Goal: Information Seeking & Learning: Learn about a topic

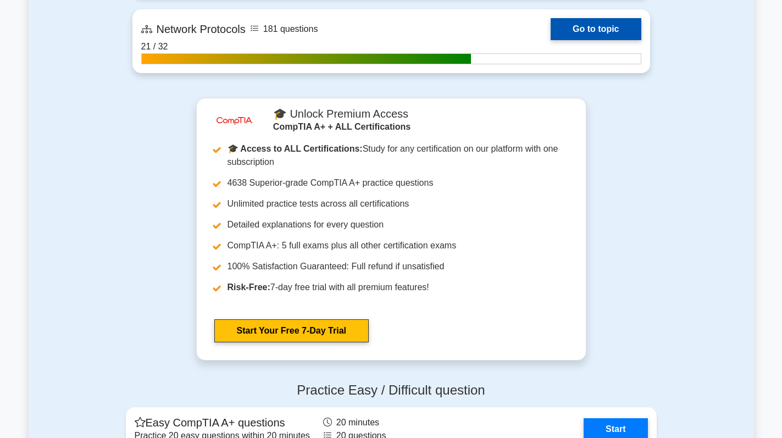
scroll to position [2859, 0]
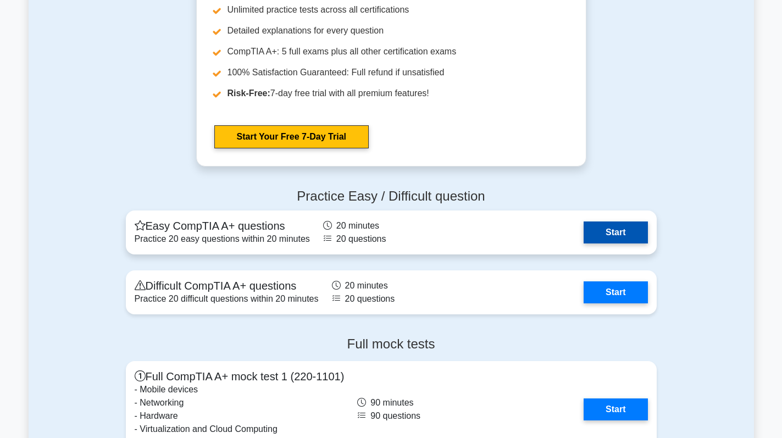
click at [615, 228] on link "Start" at bounding box center [616, 233] width 64 height 22
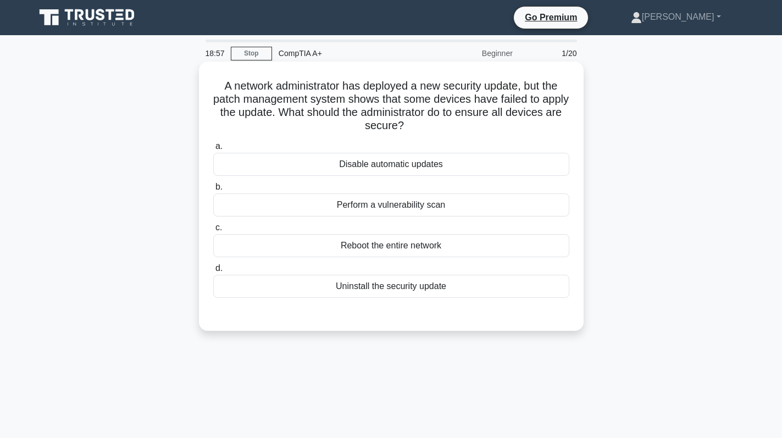
click at [432, 166] on div "Disable automatic updates" at bounding box center [391, 164] width 356 height 23
click at [213, 150] on input "a. Disable automatic updates" at bounding box center [213, 146] width 0 height 7
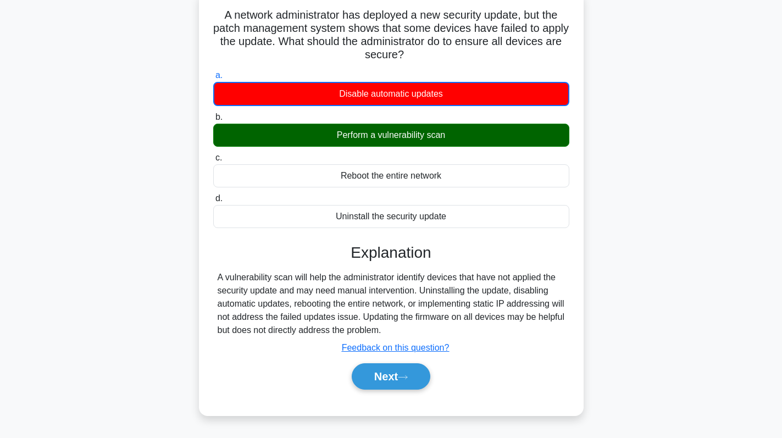
scroll to position [156, 0]
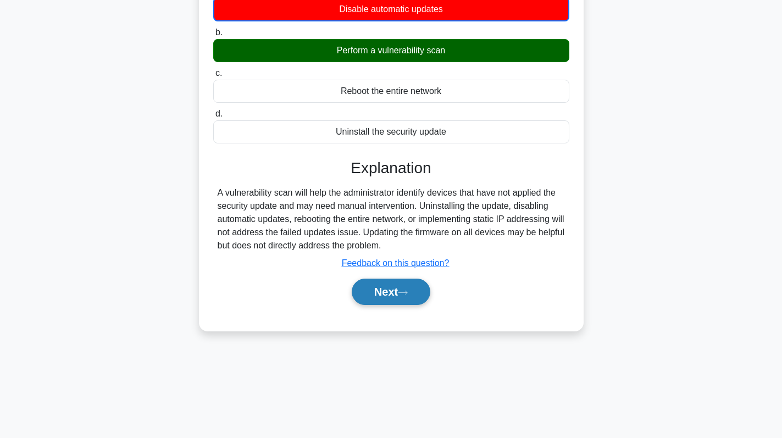
click at [388, 284] on button "Next" at bounding box center [391, 292] width 79 height 26
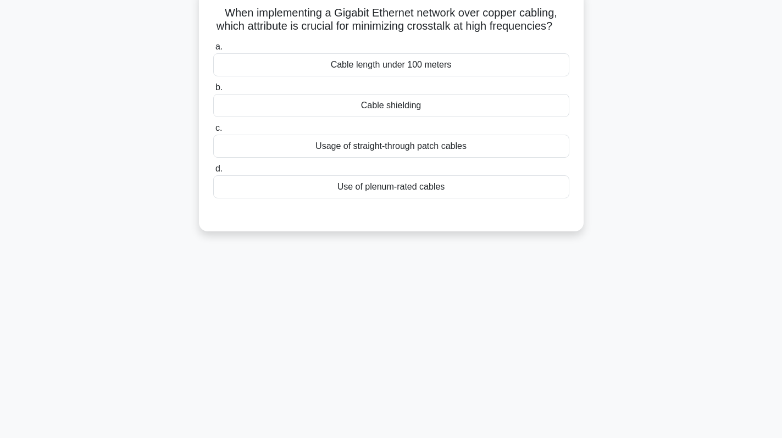
scroll to position [0, 0]
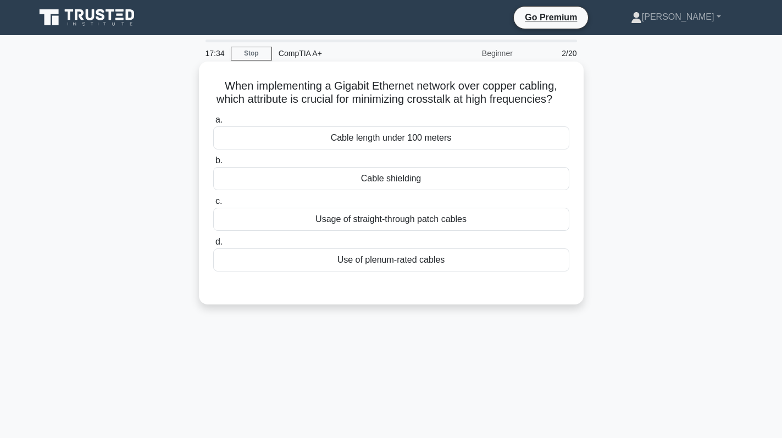
click at [444, 190] on div "Cable shielding" at bounding box center [391, 178] width 356 height 23
click at [213, 164] on input "b. Cable shielding" at bounding box center [213, 160] width 0 height 7
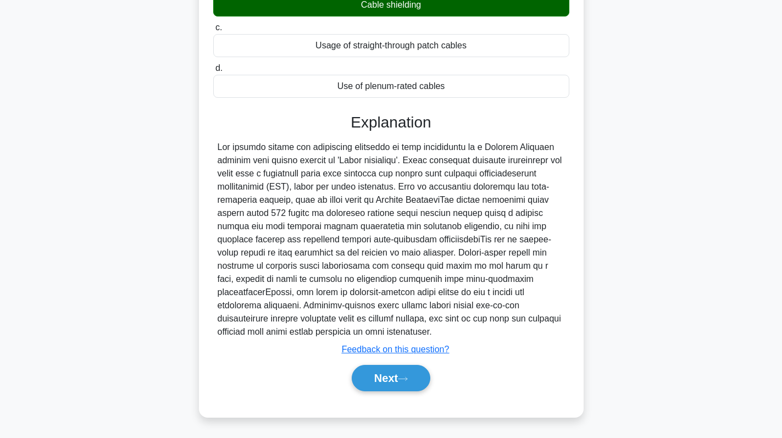
scroll to position [188, 0]
click at [390, 375] on button "Next" at bounding box center [391, 378] width 79 height 26
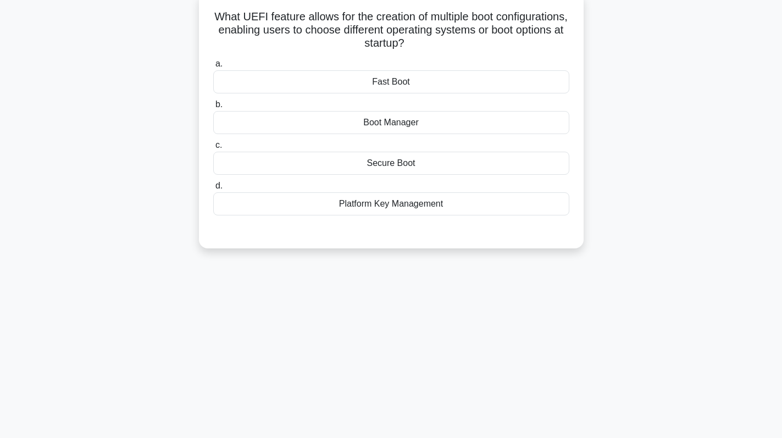
scroll to position [0, 0]
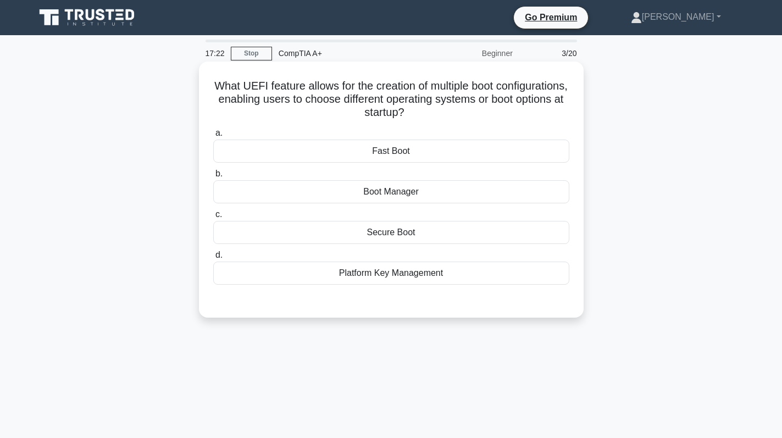
click at [417, 200] on div "Boot Manager" at bounding box center [391, 191] width 356 height 23
click at [213, 178] on input "b. Boot Manager" at bounding box center [213, 173] width 0 height 7
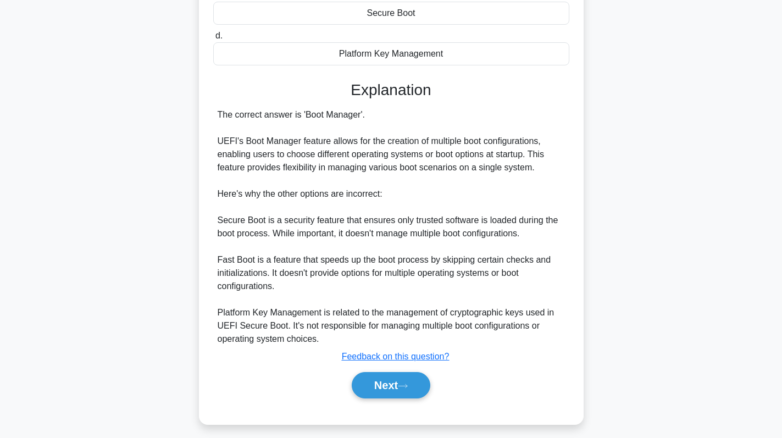
scroll to position [227, 0]
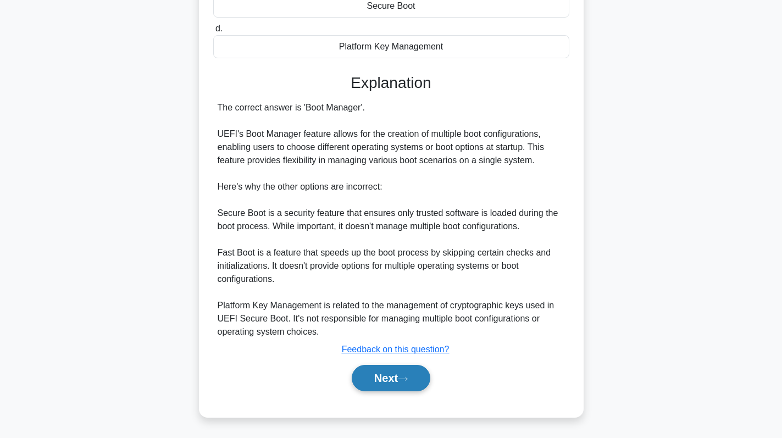
click at [390, 371] on button "Next" at bounding box center [391, 378] width 79 height 26
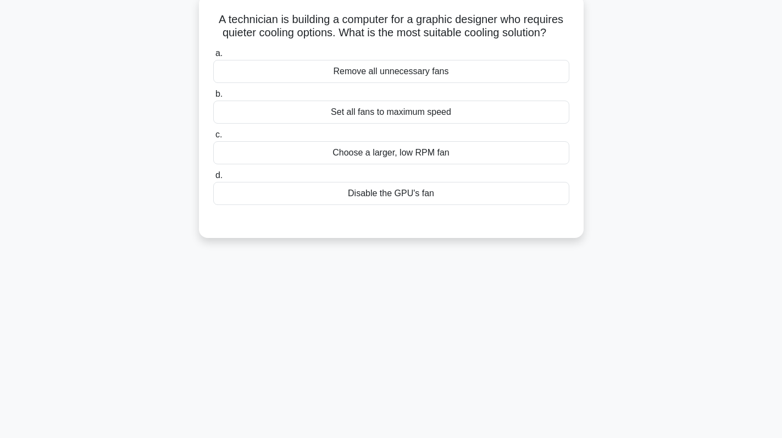
scroll to position [0, 0]
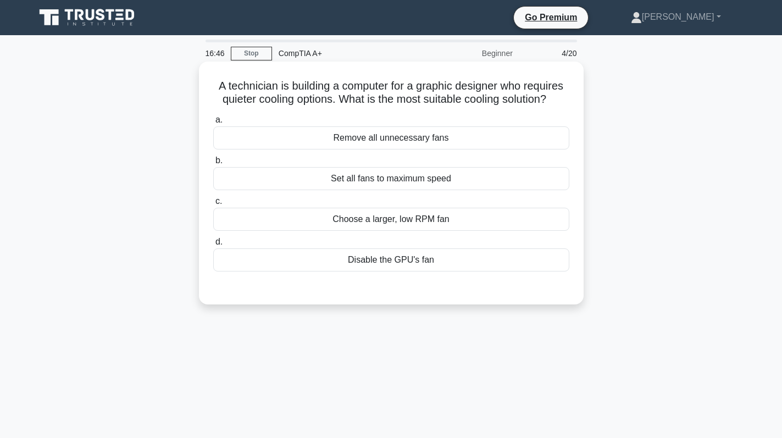
click at [413, 219] on div "Choose a larger, low RPM fan" at bounding box center [391, 219] width 356 height 23
click at [213, 205] on input "c. Choose a larger, low RPM fan" at bounding box center [213, 201] width 0 height 7
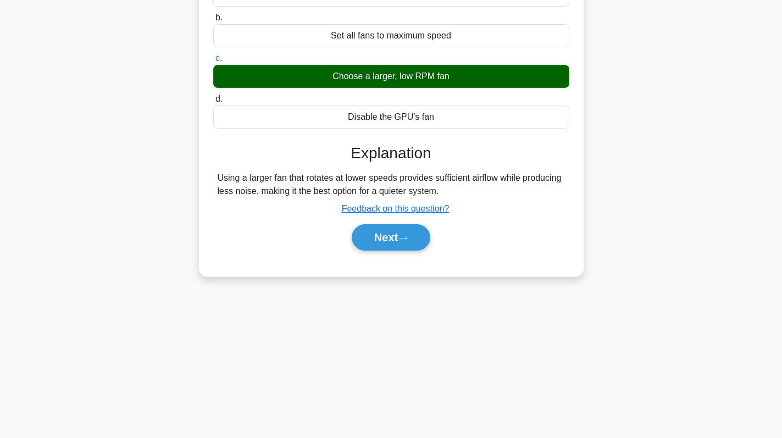
scroll to position [156, 0]
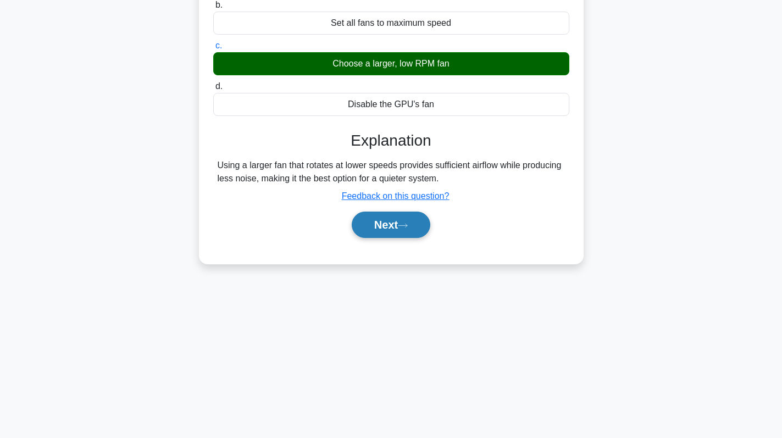
click at [373, 223] on button "Next" at bounding box center [391, 225] width 79 height 26
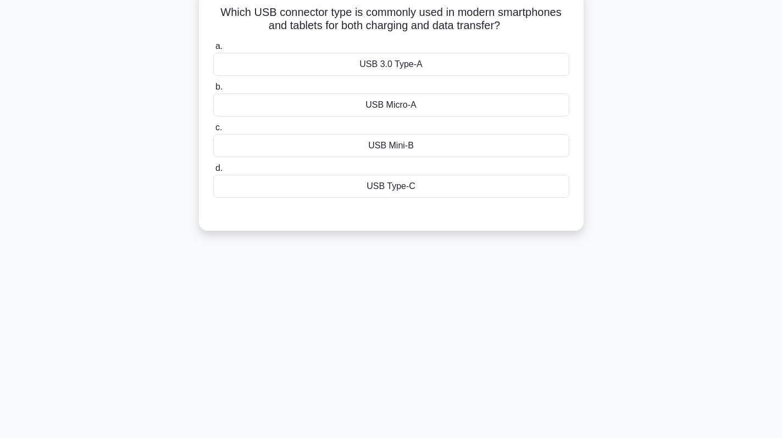
scroll to position [0, 0]
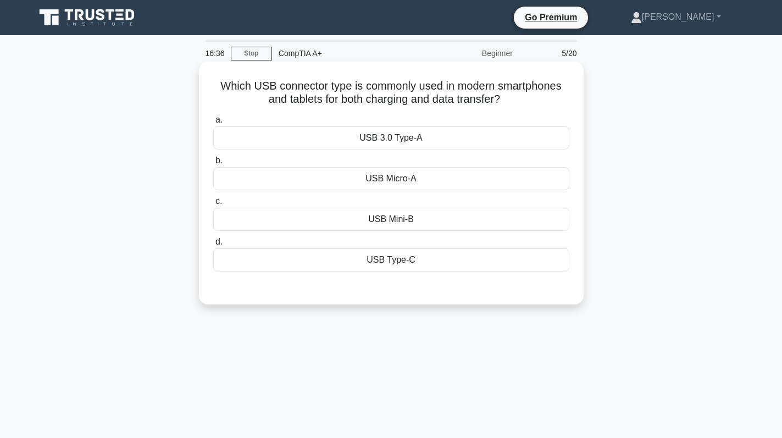
click at [414, 258] on div "USB Type-C" at bounding box center [391, 260] width 356 height 23
click at [213, 246] on input "d. USB Type-C" at bounding box center [213, 242] width 0 height 7
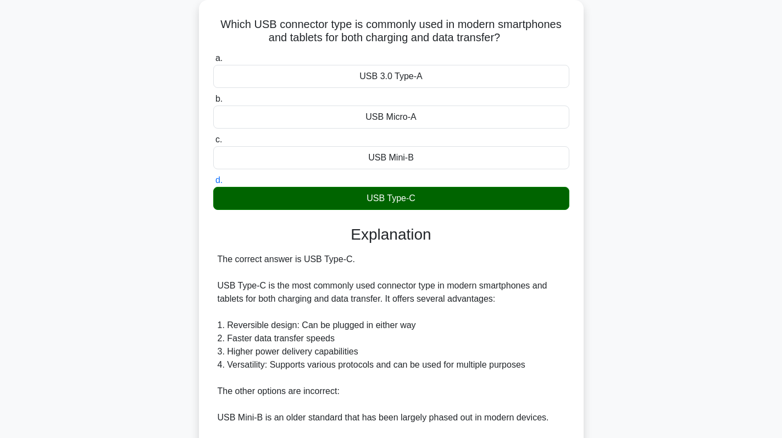
scroll to position [214, 0]
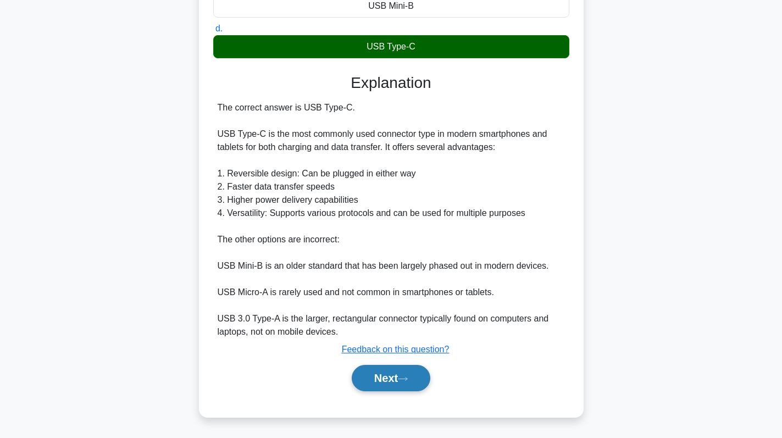
click at [379, 384] on button "Next" at bounding box center [391, 378] width 79 height 26
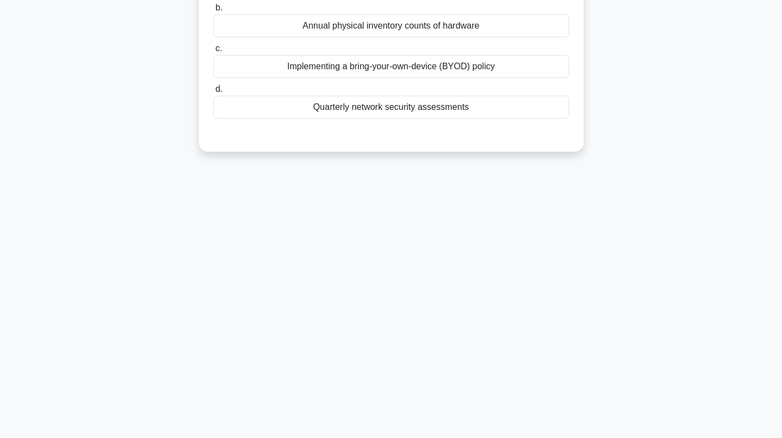
scroll to position [0, 0]
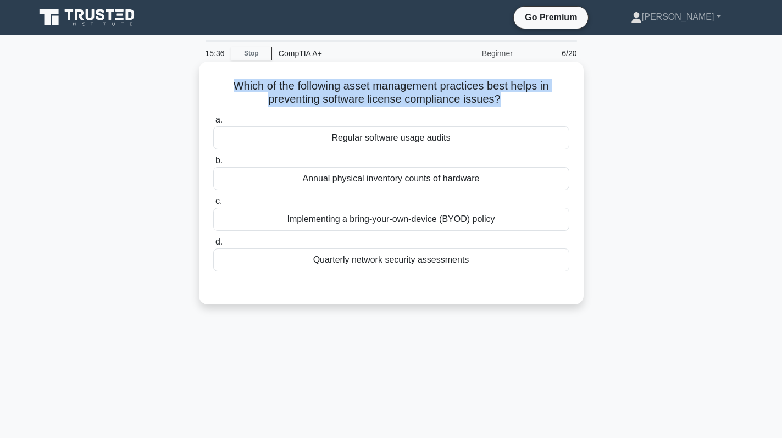
drag, startPoint x: 501, startPoint y: 99, endPoint x: 218, endPoint y: 79, distance: 283.9
click at [218, 79] on h5 "Which of the following asset management practices best helps in preventing soft…" at bounding box center [391, 92] width 359 height 27
copy h5 "Which of the following asset management practices best helps in preventing soft…"
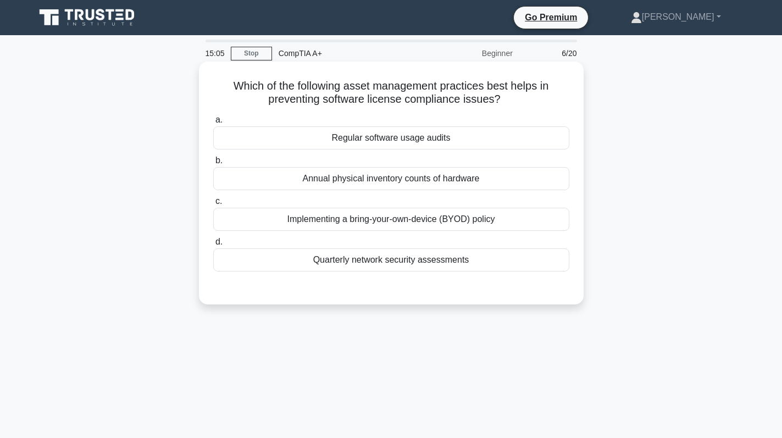
click at [474, 184] on div "Annual physical inventory counts of hardware" at bounding box center [391, 178] width 356 height 23
click at [213, 164] on input "b. Annual physical inventory counts of hardware" at bounding box center [213, 160] width 0 height 7
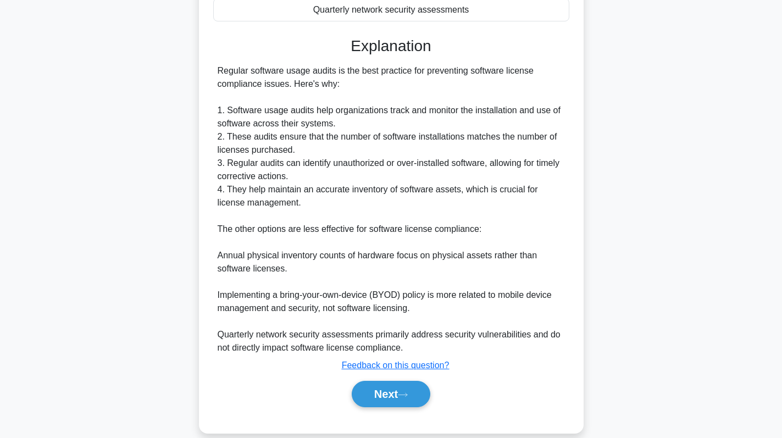
scroll to position [268, 0]
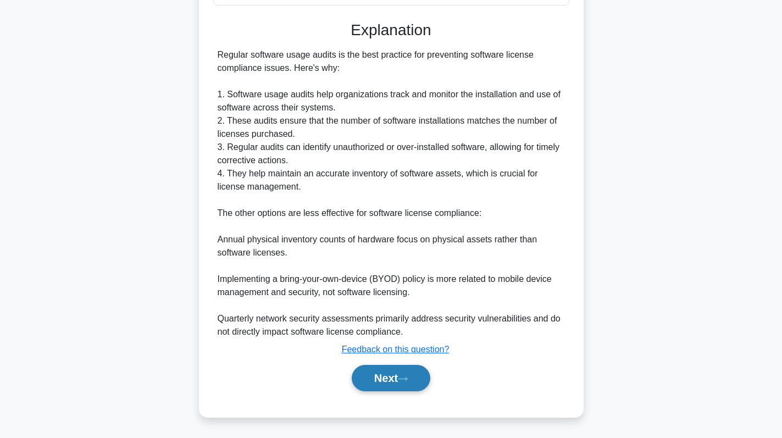
click at [403, 370] on button "Next" at bounding box center [391, 378] width 79 height 26
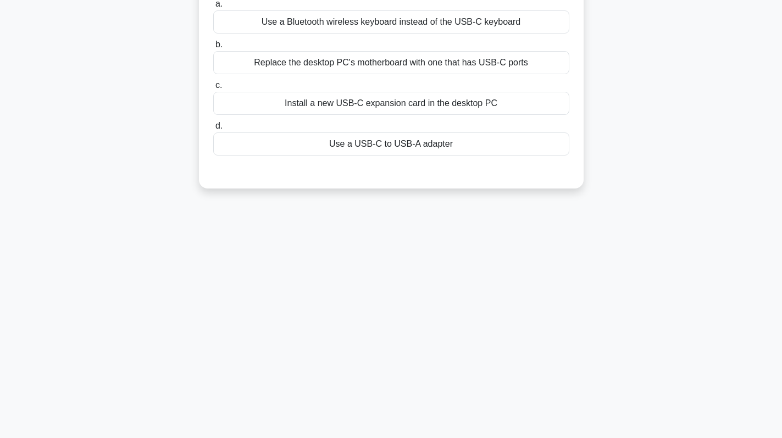
scroll to position [0, 0]
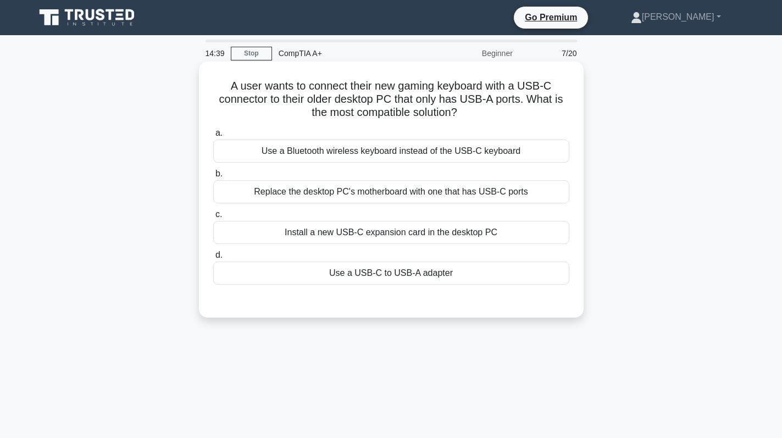
click at [468, 286] on div "a. Use a Bluetooth wireless keyboard instead of the USB-C keyboard b. Replace t…" at bounding box center [392, 205] width 370 height 163
click at [440, 274] on div "Use a USB-C to USB-A adapter" at bounding box center [391, 273] width 356 height 23
click at [213, 259] on input "d. Use a USB-C to USB-A adapter" at bounding box center [213, 255] width 0 height 7
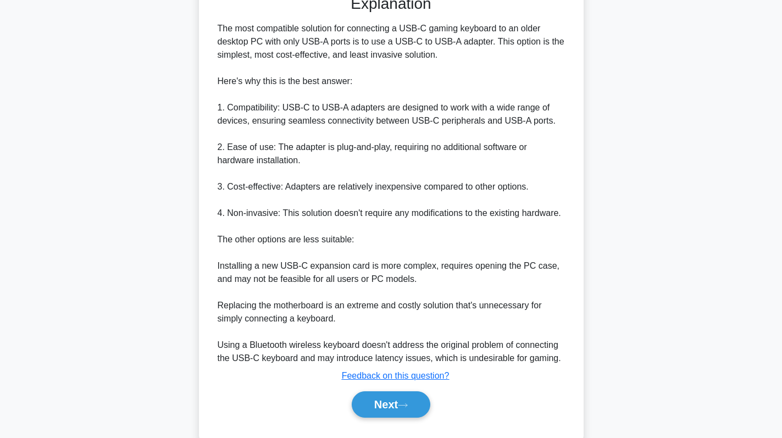
scroll to position [333, 0]
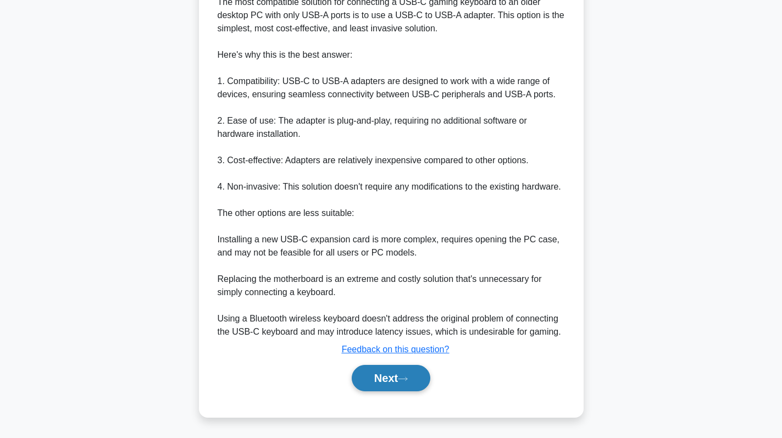
click at [380, 379] on button "Next" at bounding box center [391, 378] width 79 height 26
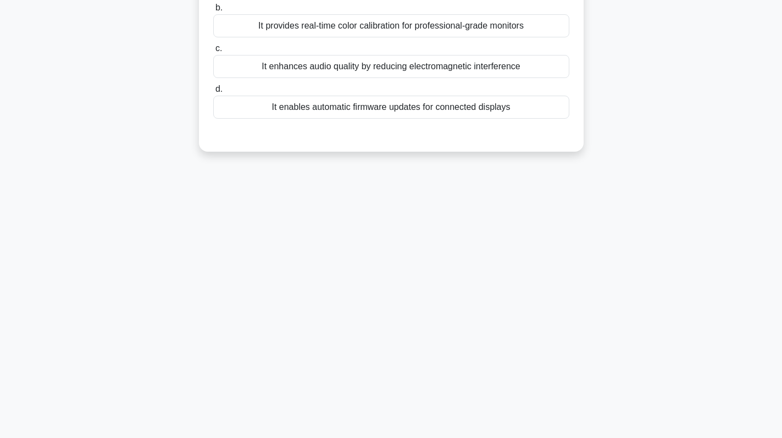
scroll to position [0, 0]
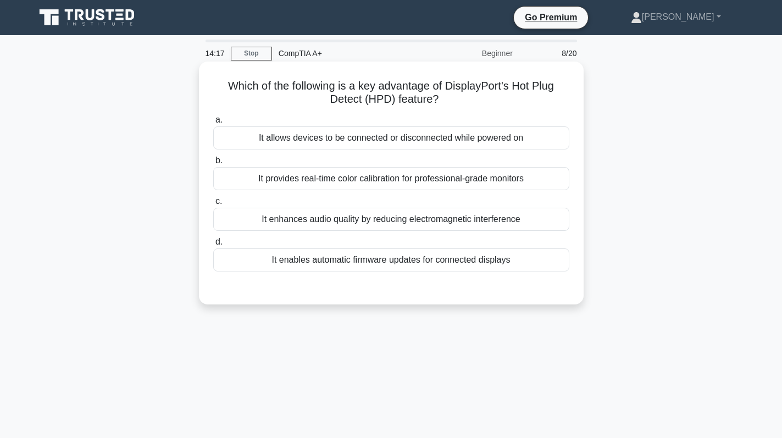
click at [469, 140] on div "It allows devices to be connected or disconnected while powered on" at bounding box center [391, 137] width 356 height 23
click at [213, 124] on input "a. It allows devices to be connected or disconnected while powered on" at bounding box center [213, 120] width 0 height 7
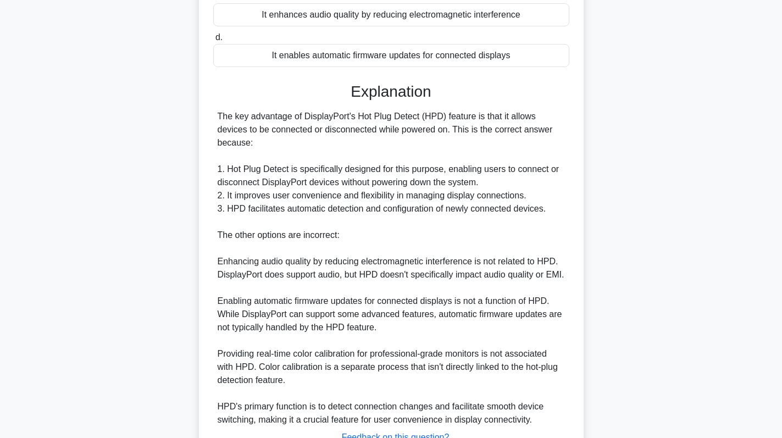
scroll to position [220, 0]
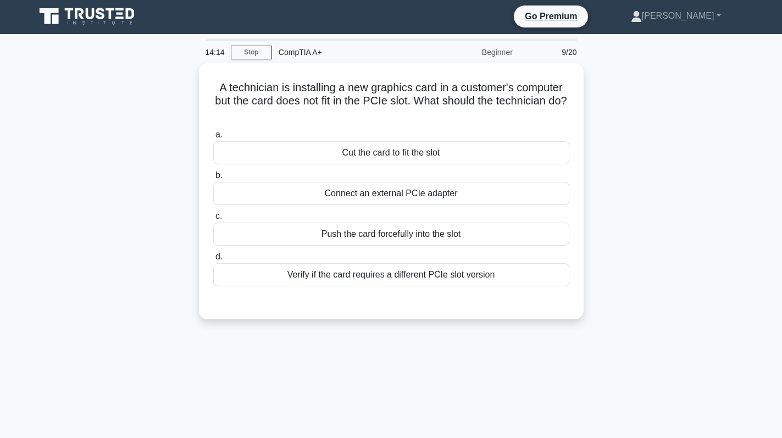
scroll to position [0, 0]
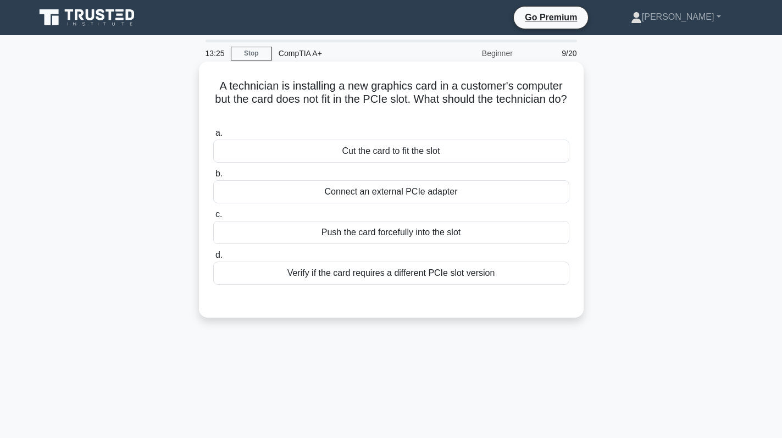
click at [428, 277] on div "Verify if the card requires a different PCIe slot version" at bounding box center [391, 273] width 356 height 23
click at [213, 259] on input "d. Verify if the card requires a different PCIe slot version" at bounding box center [213, 255] width 0 height 7
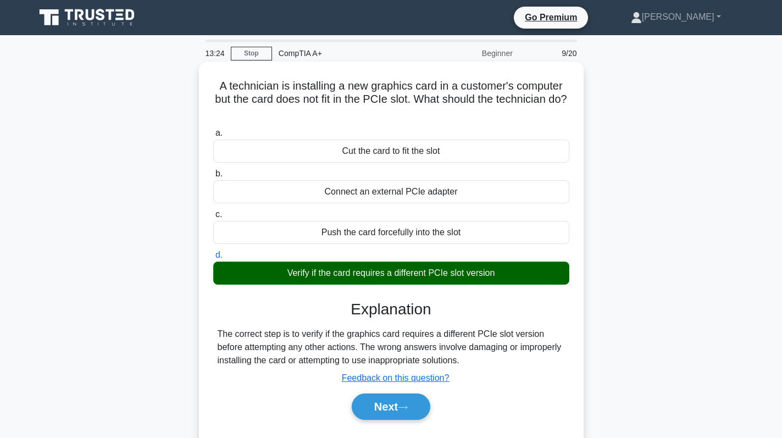
scroll to position [110, 0]
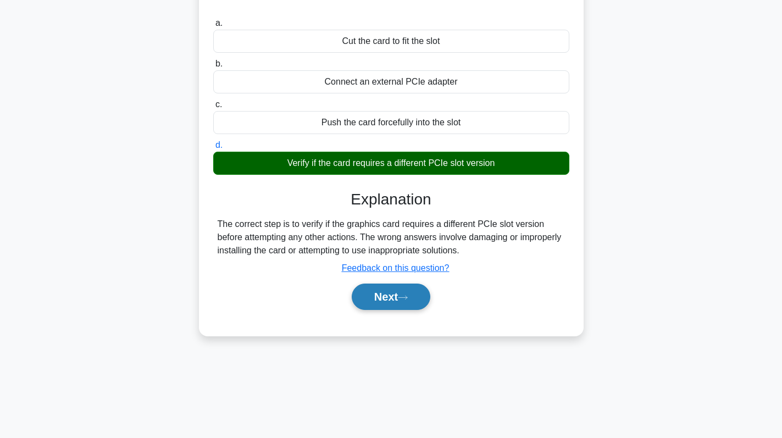
click at [390, 292] on button "Next" at bounding box center [391, 297] width 79 height 26
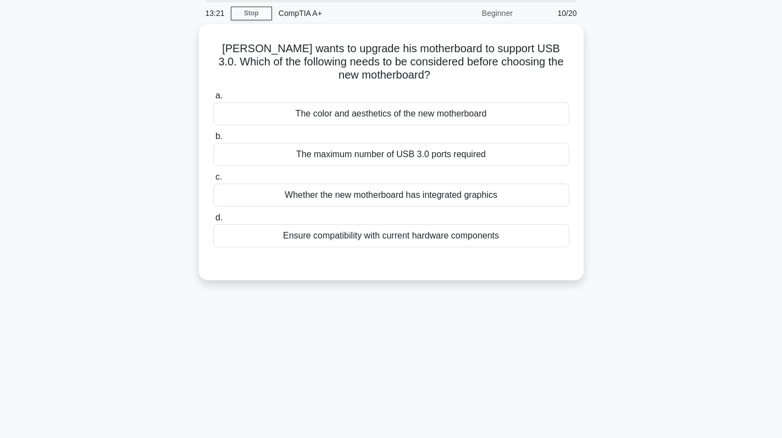
scroll to position [0, 0]
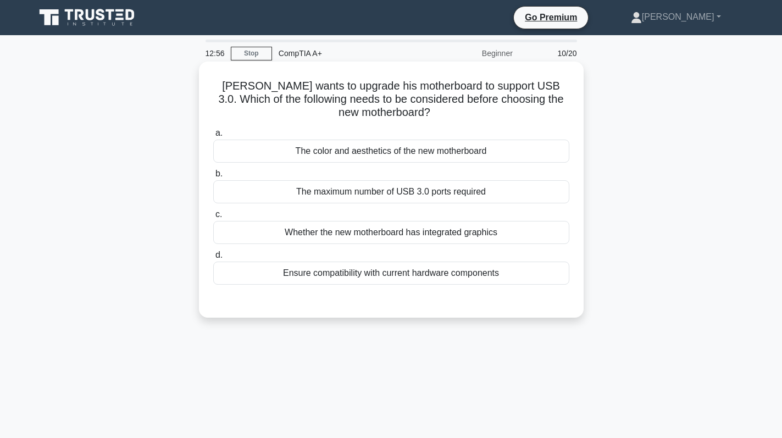
click at [482, 194] on div "The maximum number of USB 3.0 ports required" at bounding box center [391, 191] width 356 height 23
click at [213, 178] on input "b. The maximum number of USB 3.0 ports required" at bounding box center [213, 173] width 0 height 7
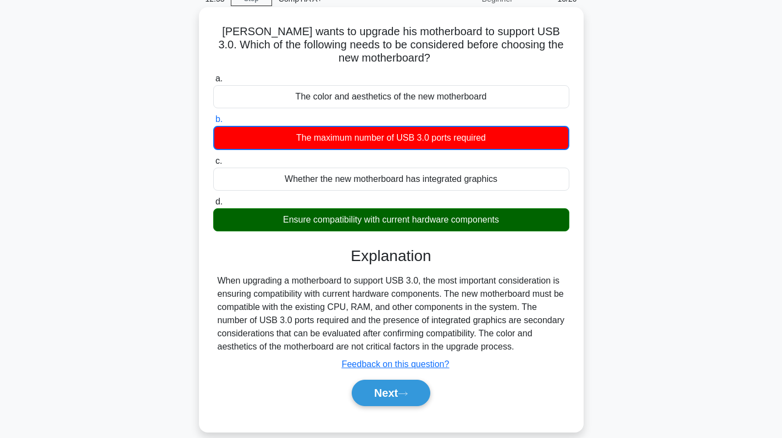
scroll to position [156, 0]
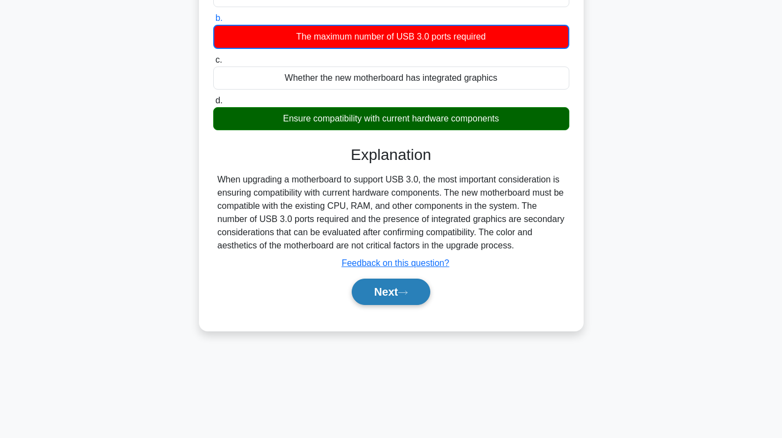
click at [389, 295] on button "Next" at bounding box center [391, 292] width 79 height 26
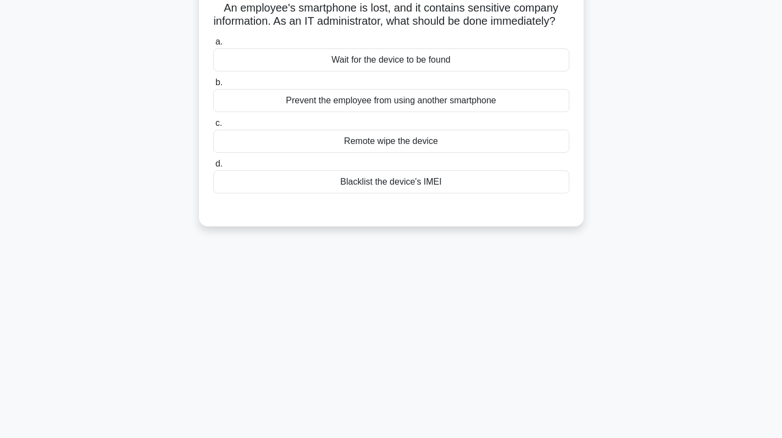
scroll to position [0, 0]
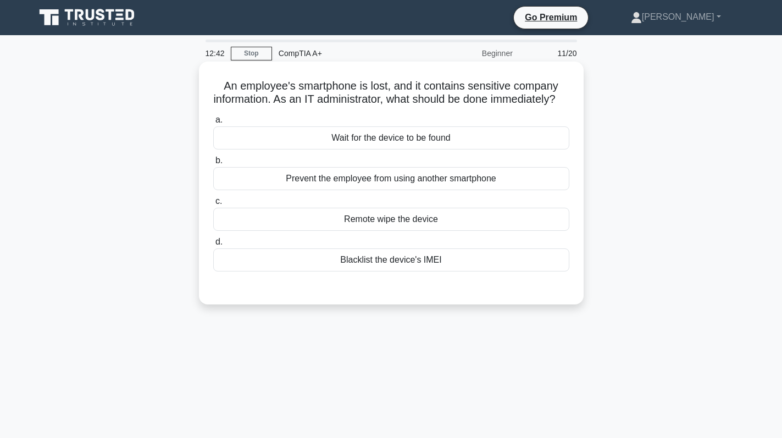
click at [476, 231] on div "Remote wipe the device" at bounding box center [391, 219] width 356 height 23
click at [213, 205] on input "c. Remote wipe the device" at bounding box center [213, 201] width 0 height 7
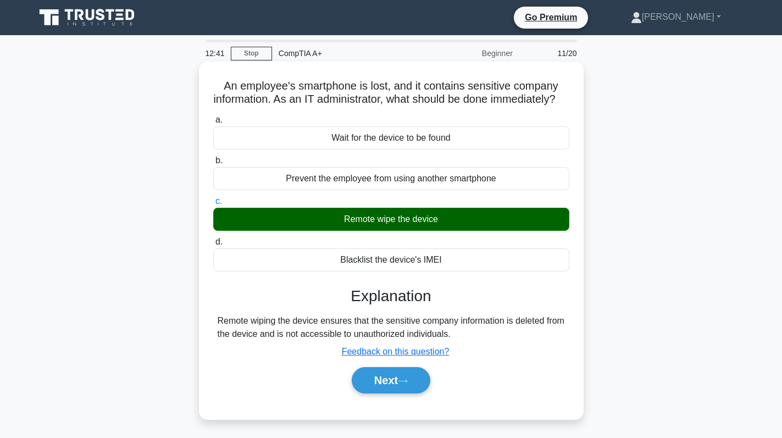
scroll to position [110, 0]
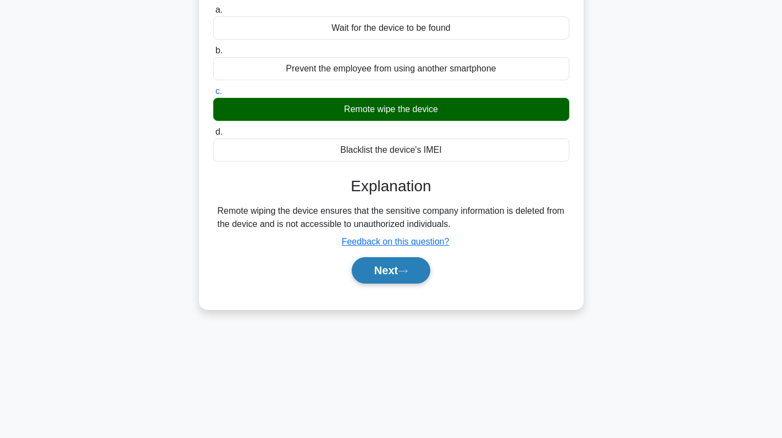
click at [394, 284] on button "Next" at bounding box center [391, 270] width 79 height 26
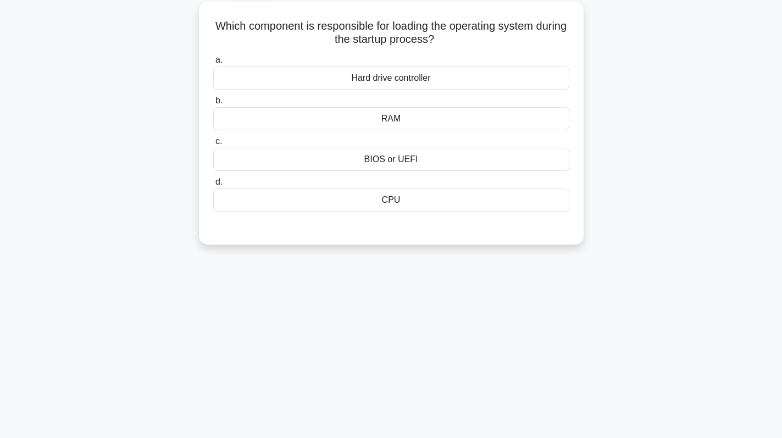
scroll to position [0, 0]
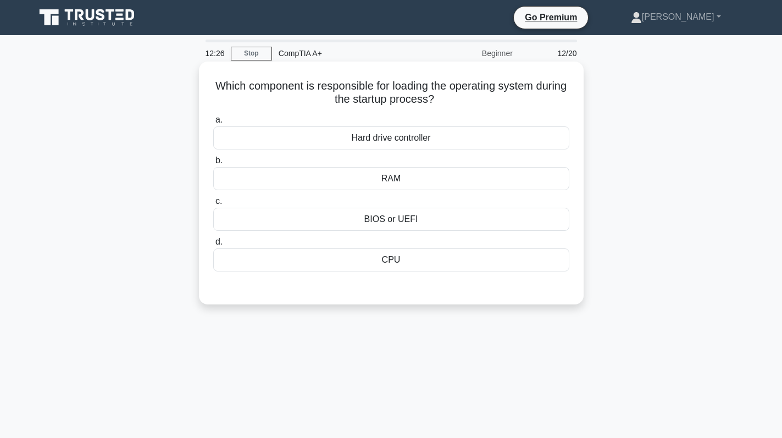
click at [467, 258] on div "CPU" at bounding box center [391, 260] width 356 height 23
click at [213, 246] on input "d. CPU" at bounding box center [213, 242] width 0 height 7
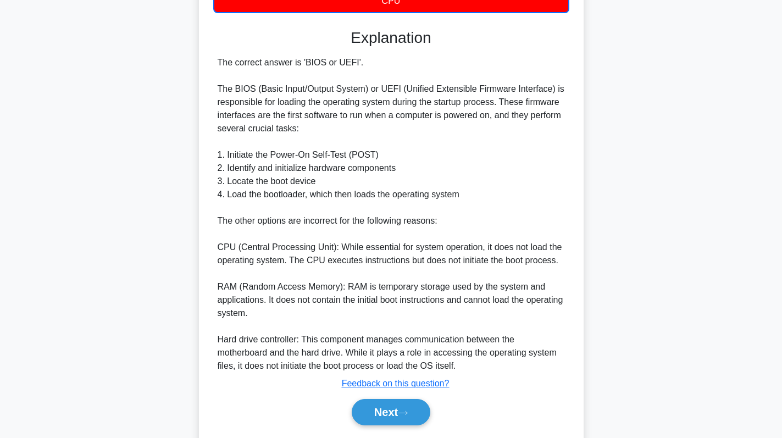
scroll to position [275, 0]
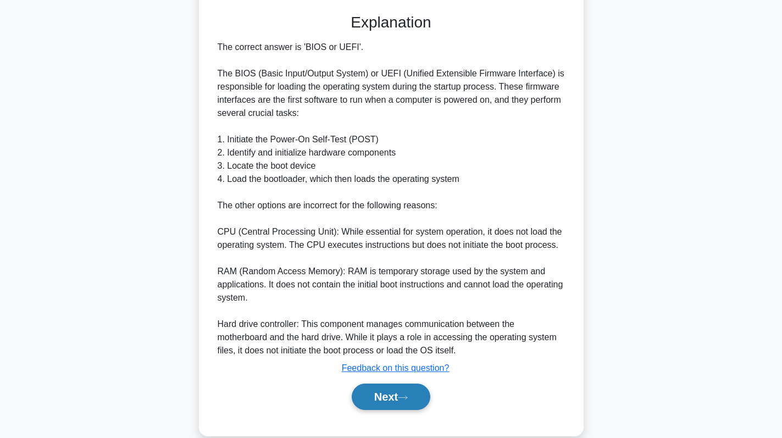
click at [401, 388] on button "Next" at bounding box center [391, 397] width 79 height 26
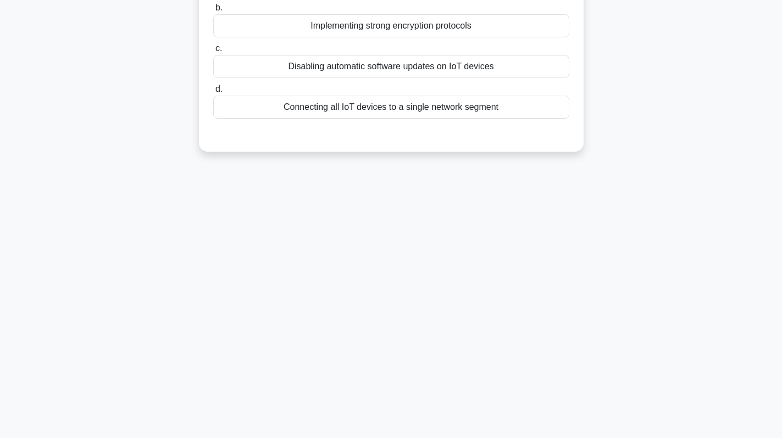
scroll to position [0, 0]
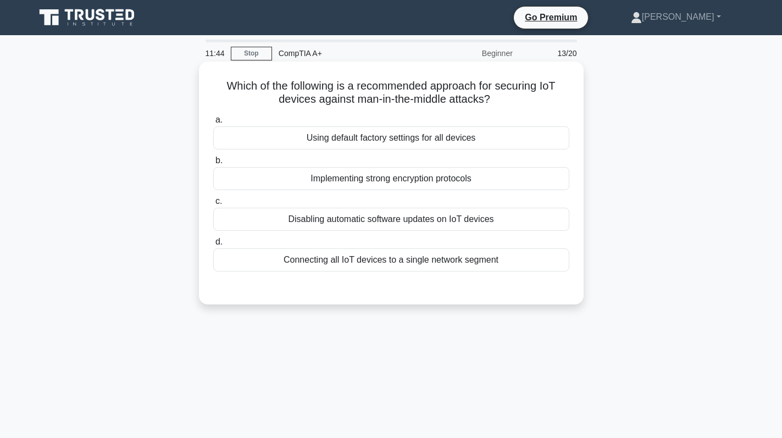
click at [500, 178] on div "Implementing strong encryption protocols" at bounding box center [391, 178] width 356 height 23
click at [213, 164] on input "b. Implementing strong encryption protocols" at bounding box center [213, 160] width 0 height 7
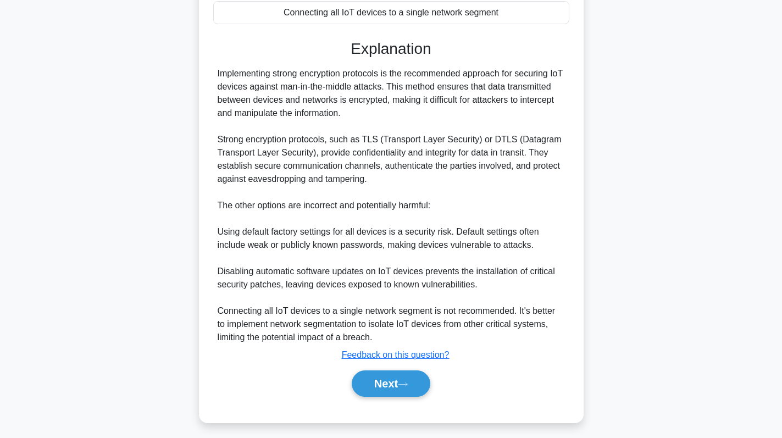
scroll to position [253, 0]
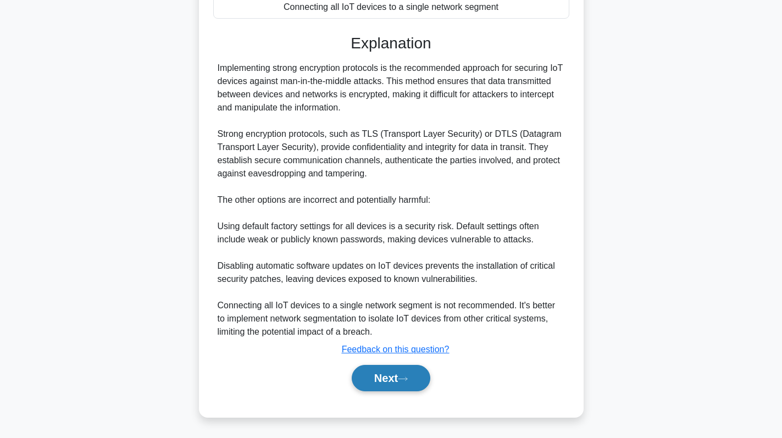
click at [369, 384] on button "Next" at bounding box center [391, 378] width 79 height 26
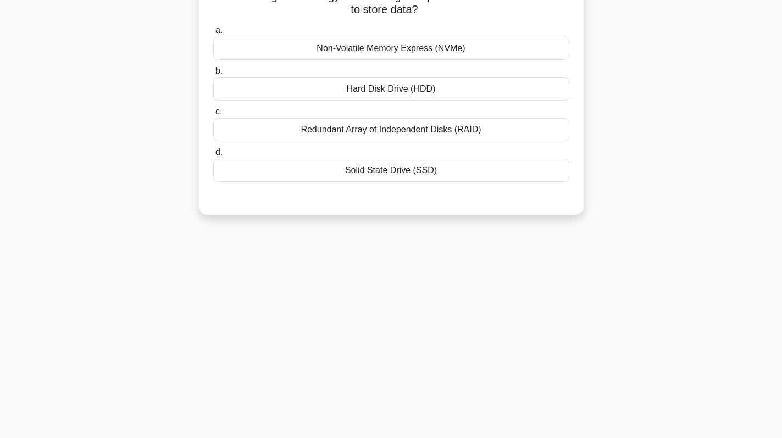
scroll to position [0, 0]
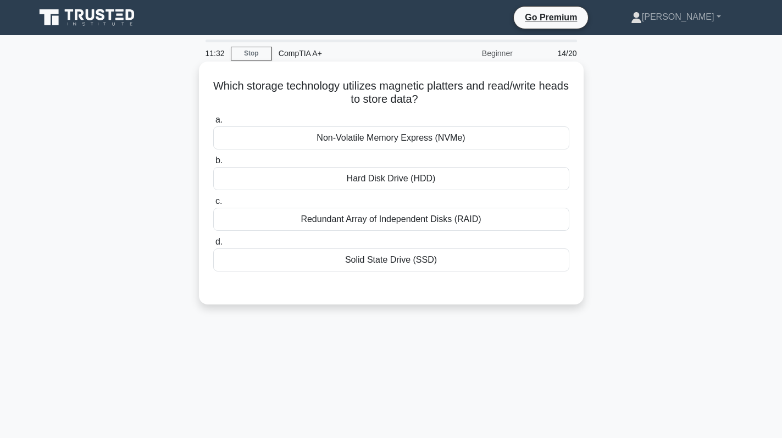
click at [516, 177] on div "Hard Disk Drive (HDD)" at bounding box center [391, 178] width 356 height 23
click at [213, 164] on input "b. Hard Disk Drive (HDD)" at bounding box center [213, 160] width 0 height 7
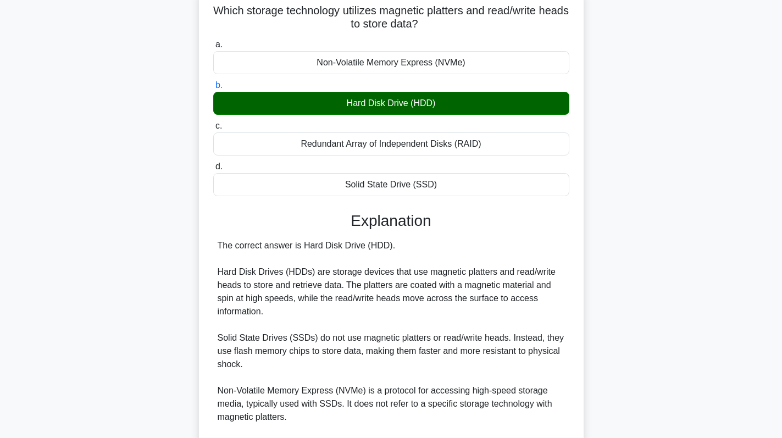
scroll to position [214, 0]
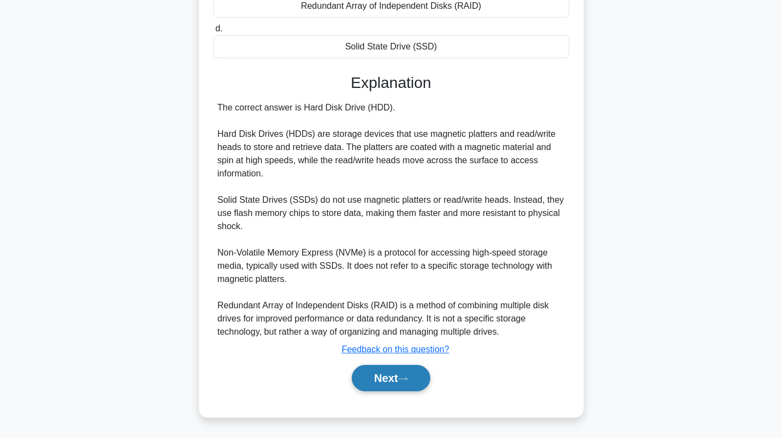
click at [381, 379] on button "Next" at bounding box center [391, 378] width 79 height 26
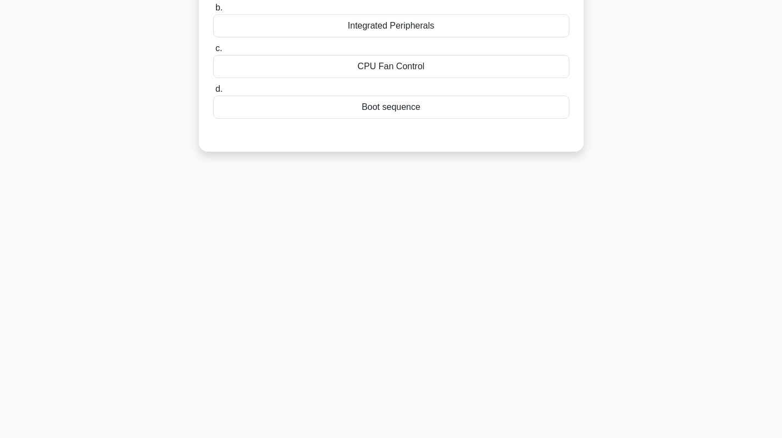
scroll to position [0, 0]
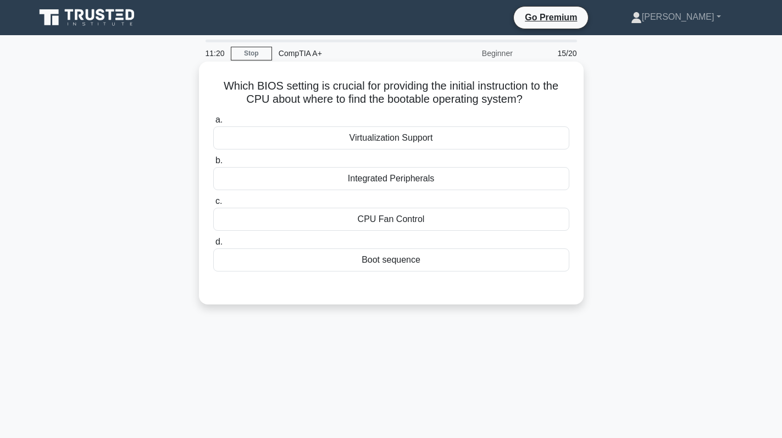
click at [421, 268] on div "Boot sequence" at bounding box center [391, 260] width 356 height 23
click at [213, 246] on input "d. Boot sequence" at bounding box center [213, 242] width 0 height 7
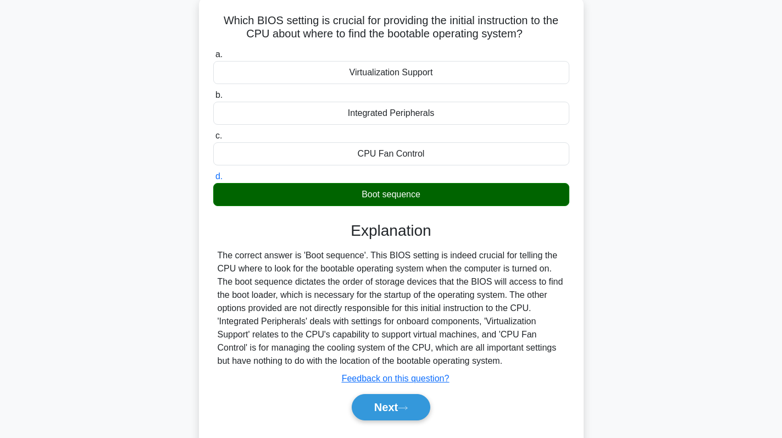
scroll to position [156, 0]
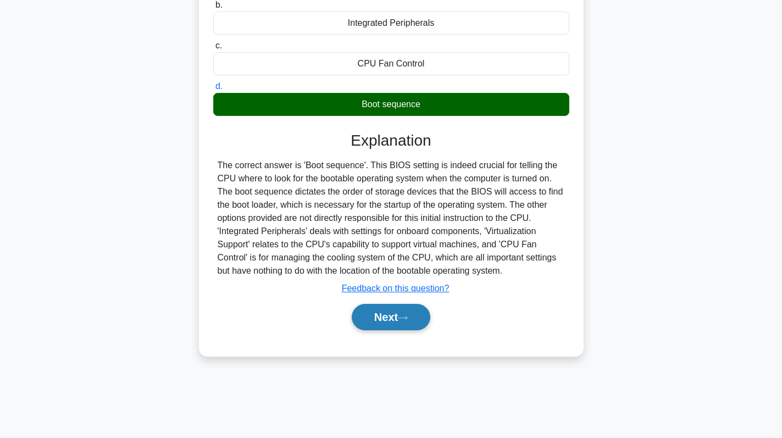
click at [390, 324] on button "Next" at bounding box center [391, 317] width 79 height 26
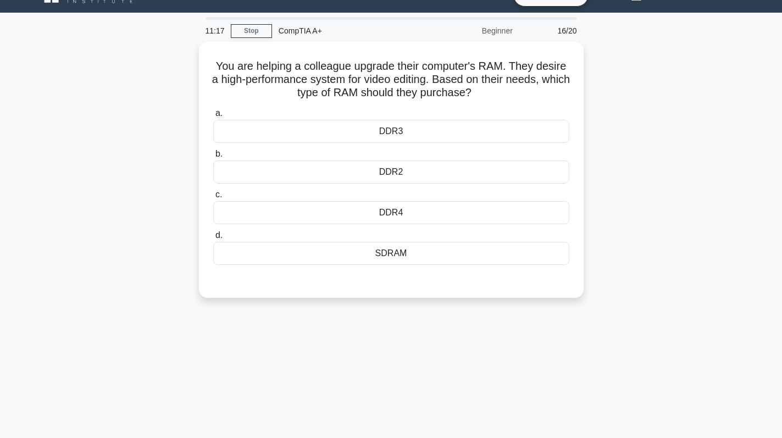
scroll to position [0, 0]
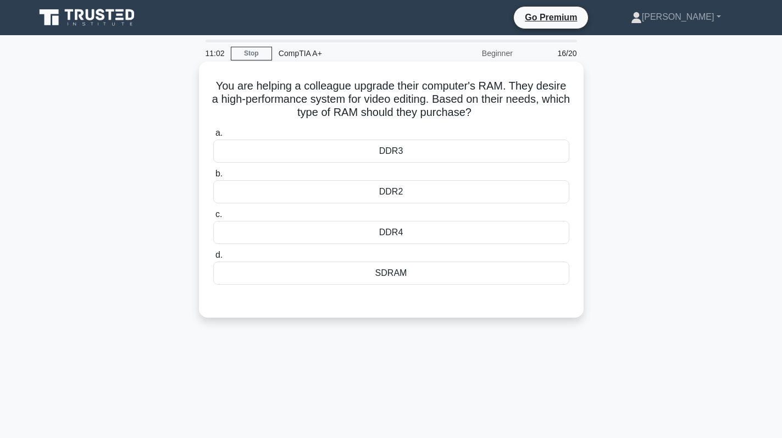
click at [428, 237] on div "DDR4" at bounding box center [391, 232] width 356 height 23
click at [213, 218] on input "c. DDR4" at bounding box center [213, 214] width 0 height 7
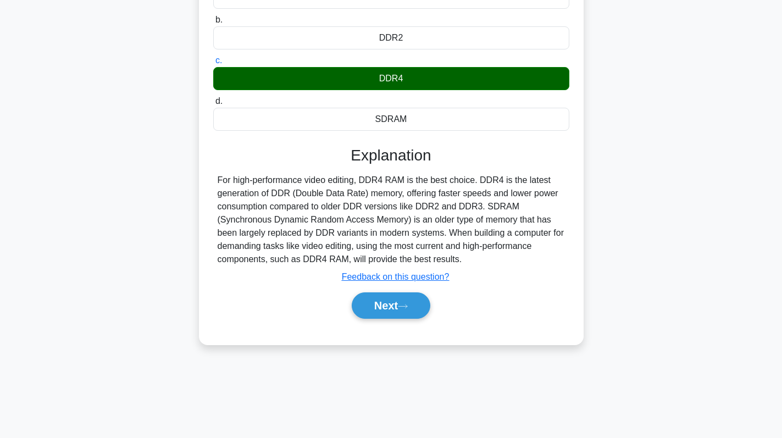
scroll to position [156, 0]
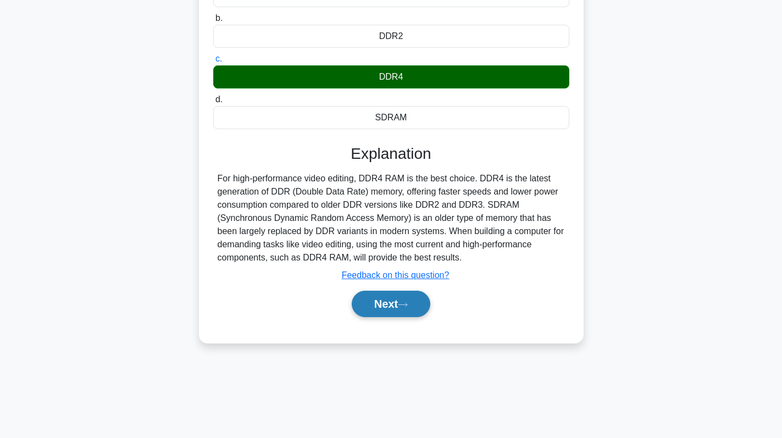
click at [377, 315] on button "Next" at bounding box center [391, 304] width 79 height 26
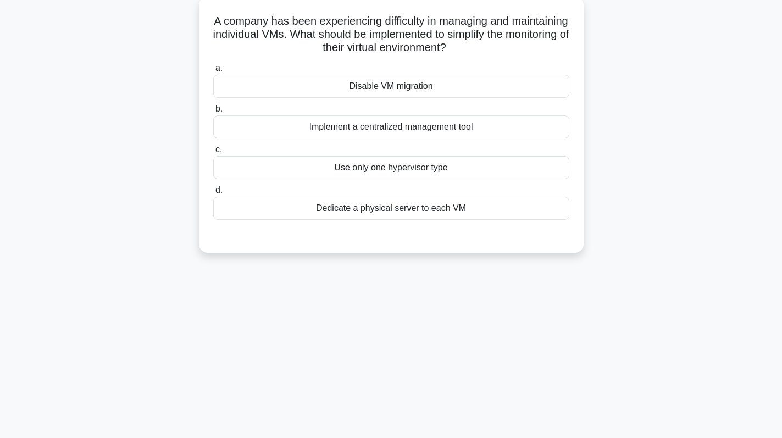
scroll to position [0, 0]
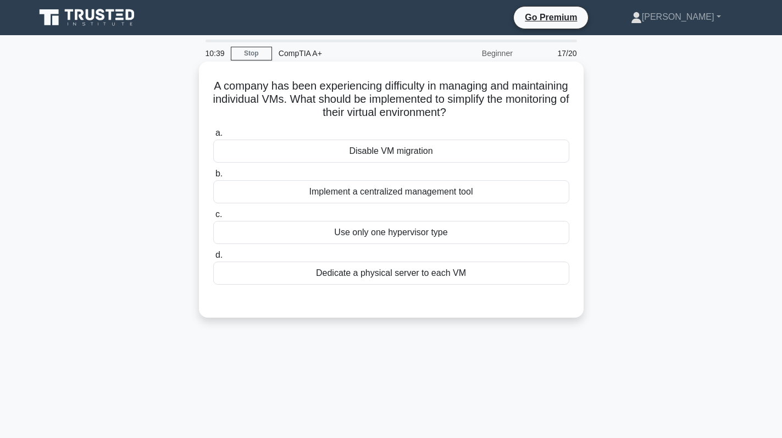
click at [454, 194] on div "Implement a centralized management tool" at bounding box center [391, 191] width 356 height 23
click at [213, 178] on input "b. Implement a centralized management tool" at bounding box center [213, 173] width 0 height 7
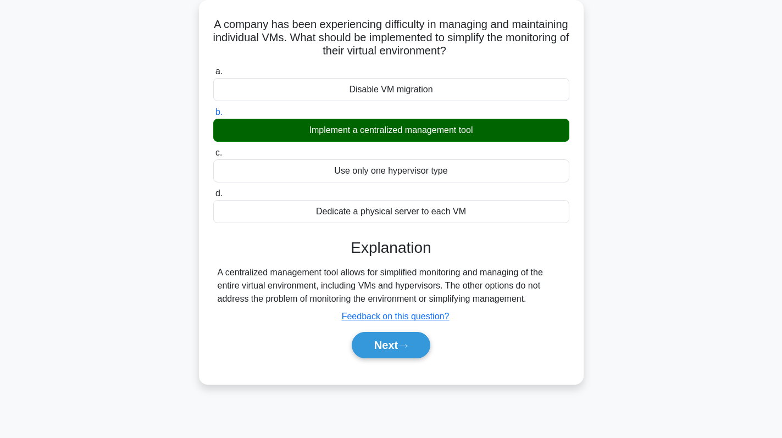
scroll to position [156, 0]
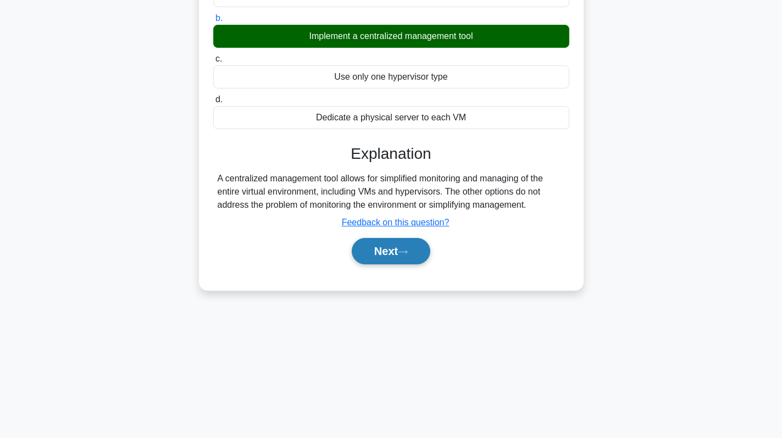
click at [366, 250] on button "Next" at bounding box center [391, 251] width 79 height 26
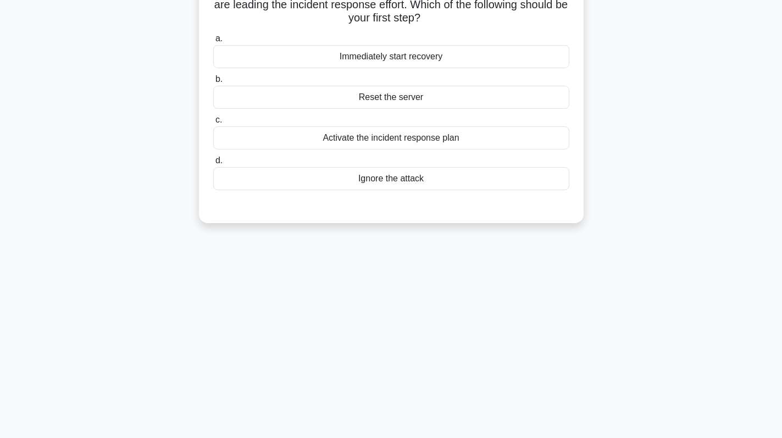
scroll to position [0, 0]
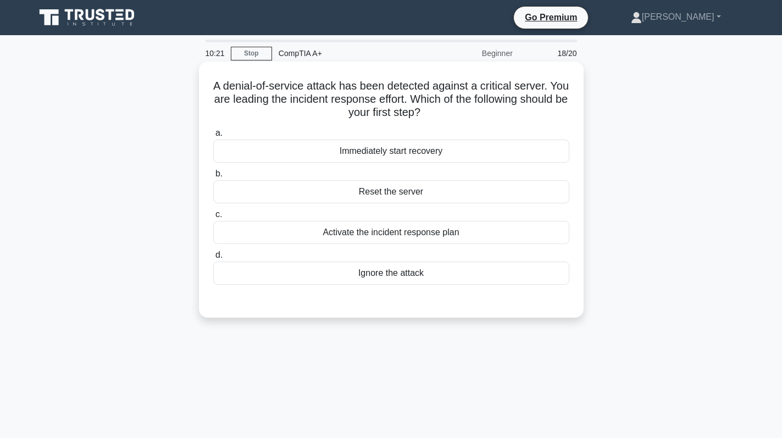
click at [491, 232] on div "Activate the incident response plan" at bounding box center [391, 232] width 356 height 23
click at [213, 218] on input "c. Activate the incident response plan" at bounding box center [213, 214] width 0 height 7
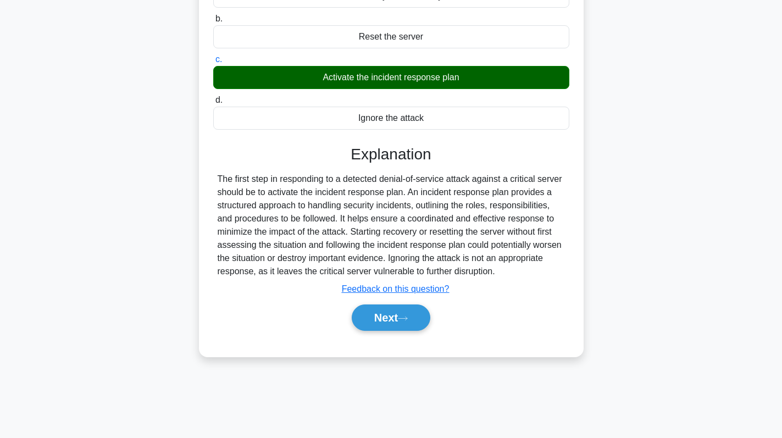
scroll to position [156, 0]
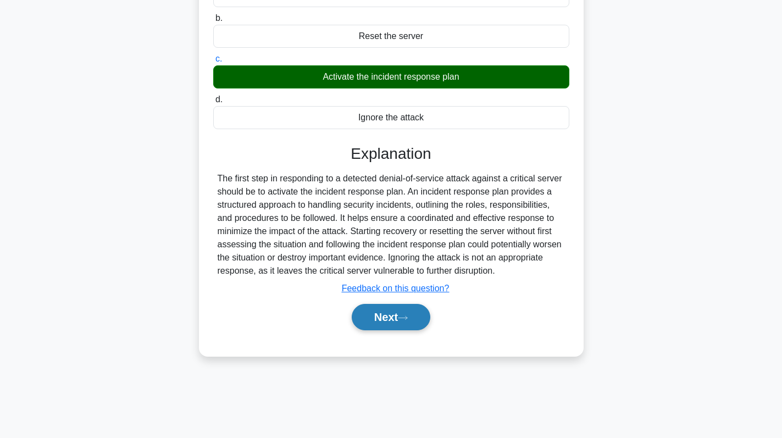
click at [398, 316] on button "Next" at bounding box center [391, 317] width 79 height 26
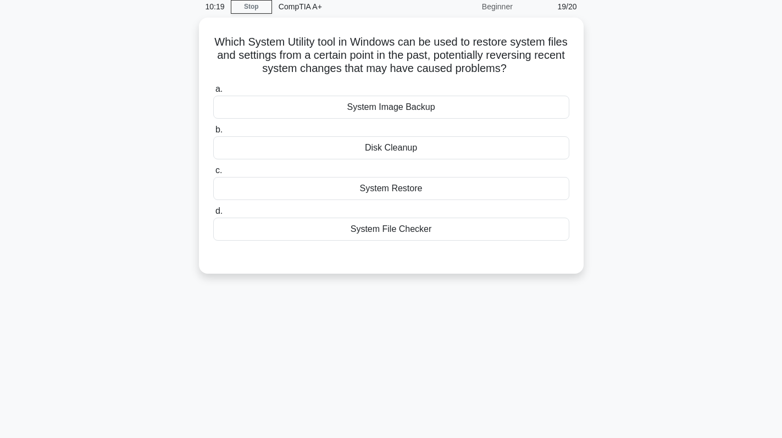
scroll to position [0, 0]
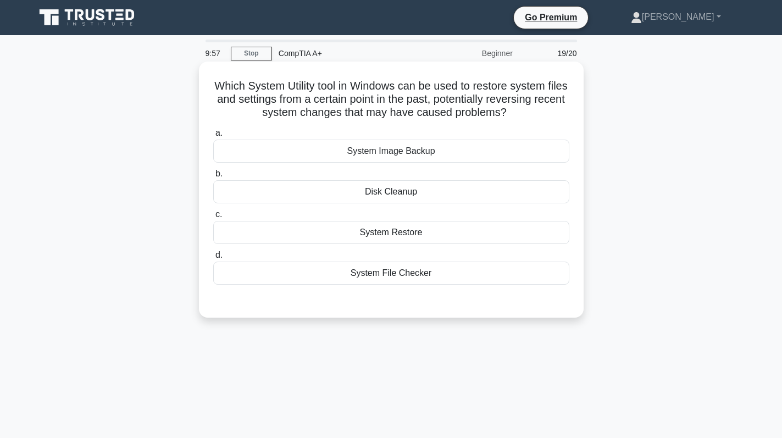
click at [466, 233] on div "System Restore" at bounding box center [391, 232] width 356 height 23
click at [213, 218] on input "c. System Restore" at bounding box center [213, 214] width 0 height 7
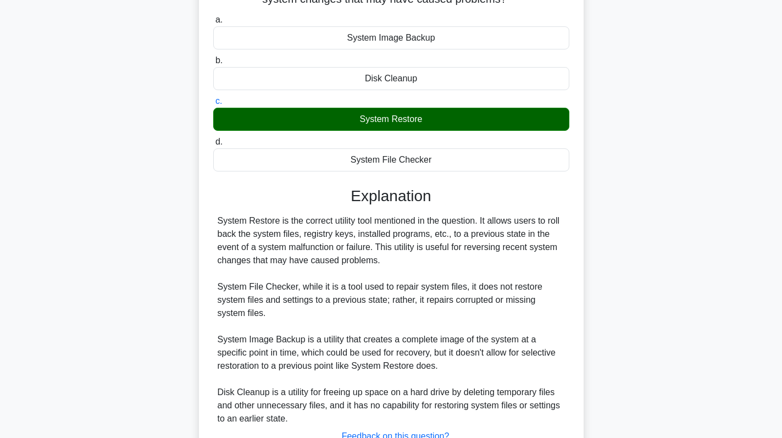
scroll to position [201, 0]
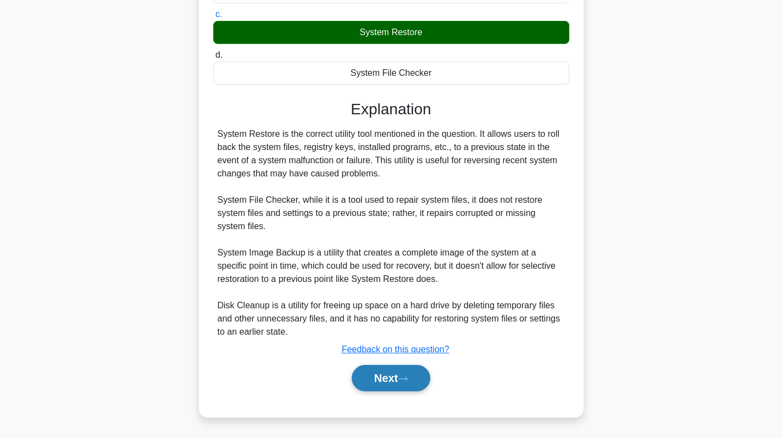
click at [381, 384] on button "Next" at bounding box center [391, 378] width 79 height 26
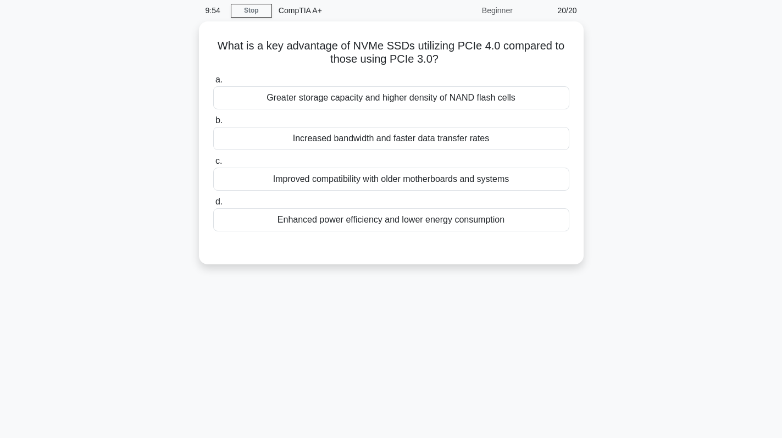
scroll to position [0, 0]
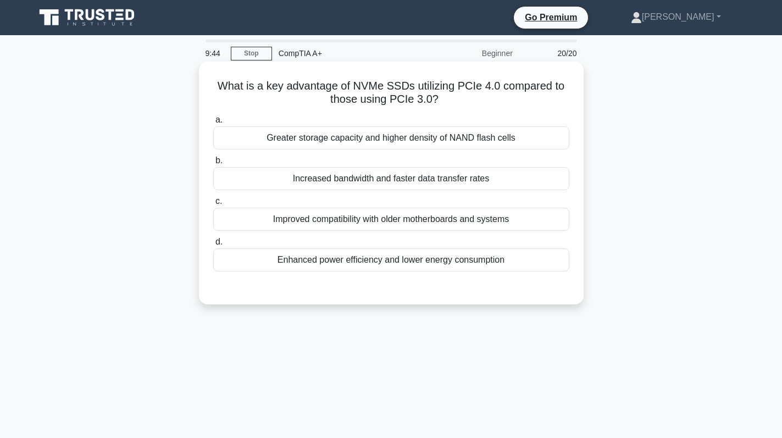
click at [508, 178] on div "Increased bandwidth and faster data transfer rates" at bounding box center [391, 178] width 356 height 23
click at [213, 164] on input "b. Increased bandwidth and faster data transfer rates" at bounding box center [213, 160] width 0 height 7
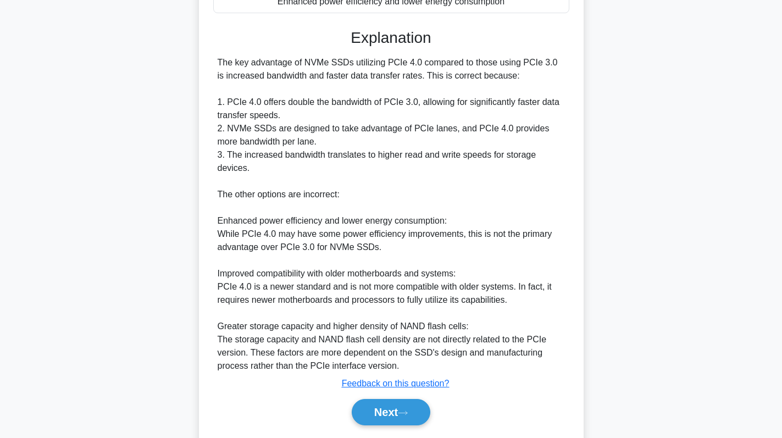
scroll to position [293, 0]
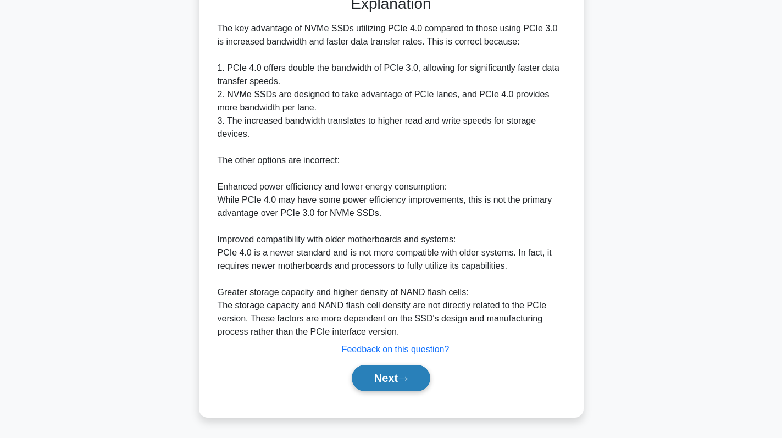
click at [391, 381] on button "Next" at bounding box center [391, 378] width 79 height 26
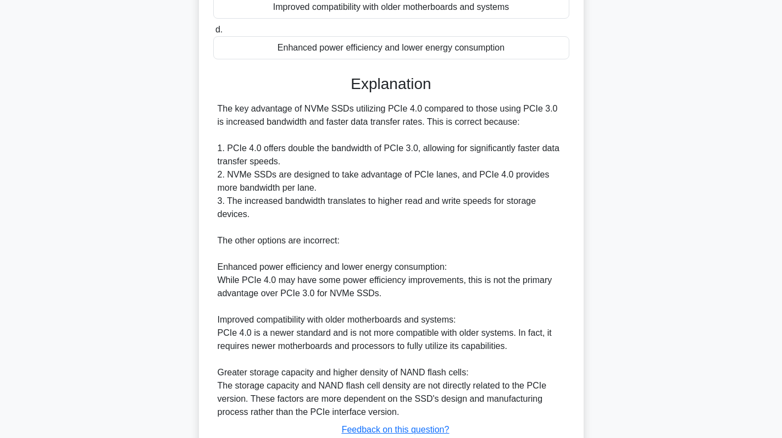
scroll to position [73, 0]
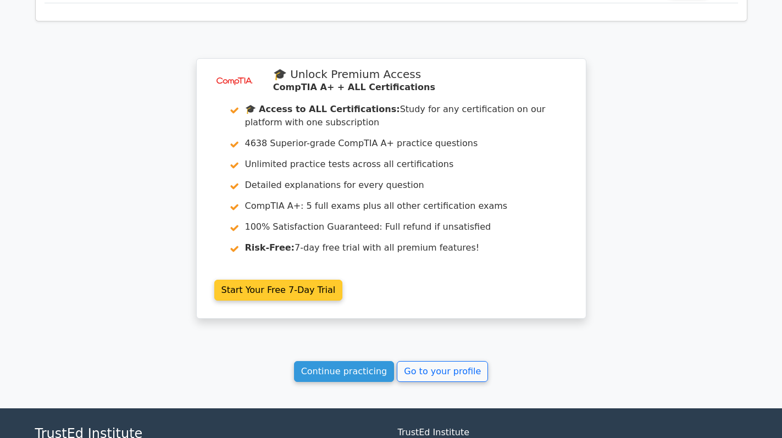
scroll to position [2186, 0]
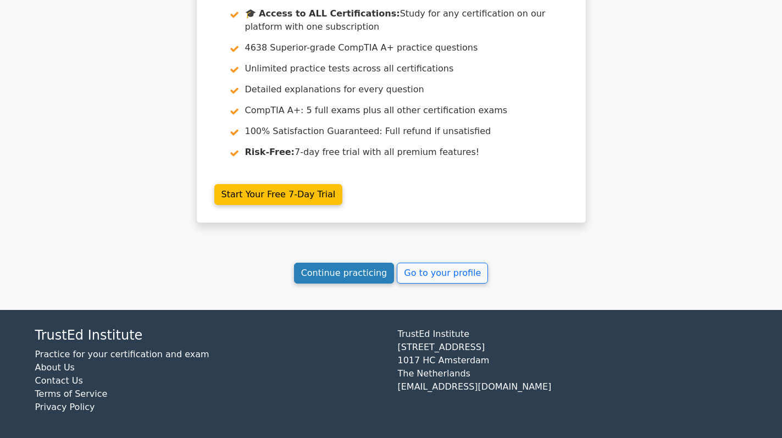
click at [343, 272] on link "Continue practicing" at bounding box center [344, 273] width 101 height 21
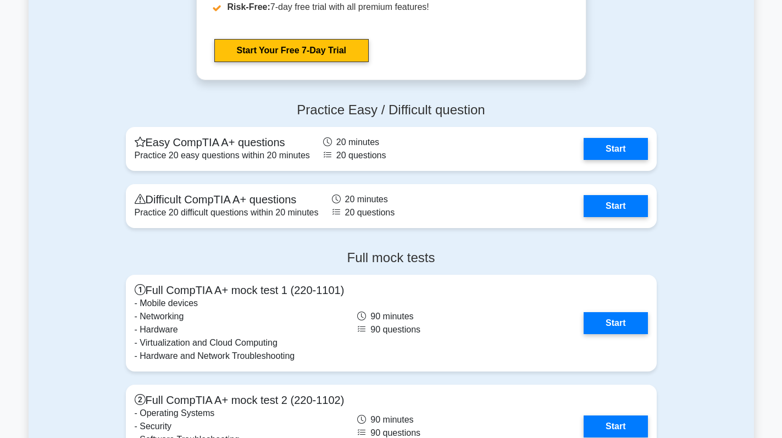
scroll to position [2914, 0]
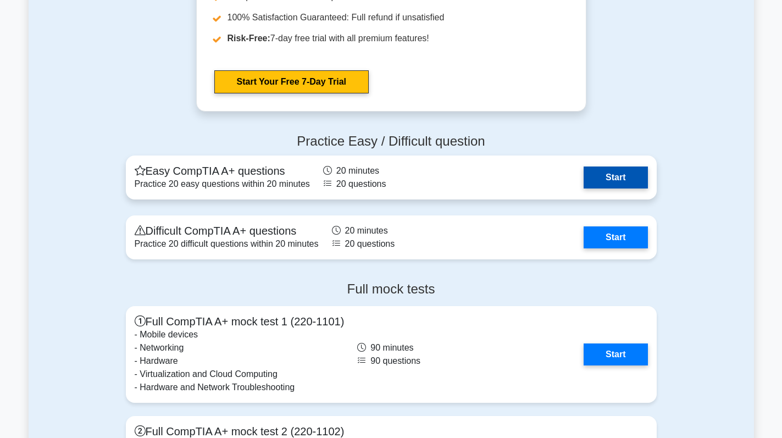
click at [621, 172] on link "Start" at bounding box center [616, 178] width 64 height 22
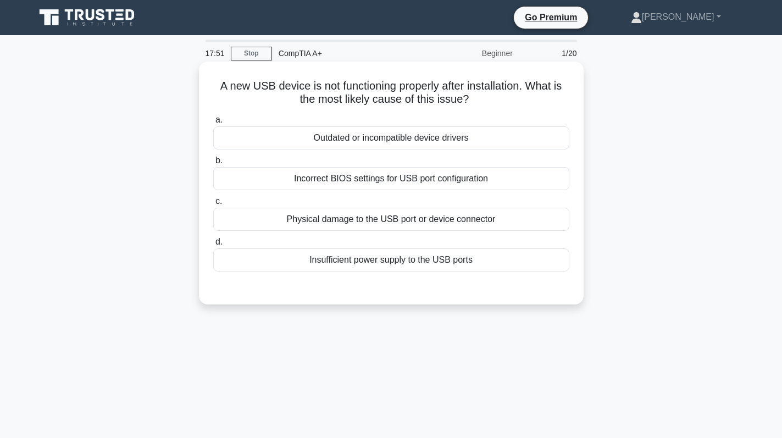
click at [527, 136] on div "Outdated or incompatible device drivers" at bounding box center [391, 137] width 356 height 23
click at [213, 124] on input "a. Outdated or incompatible device drivers" at bounding box center [213, 120] width 0 height 7
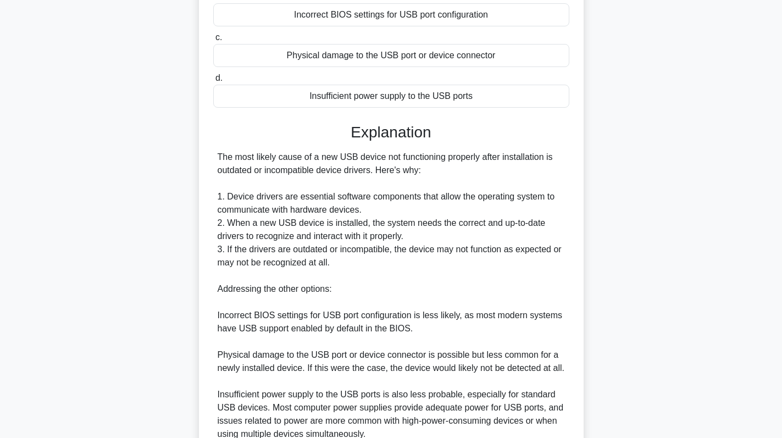
scroll to position [306, 0]
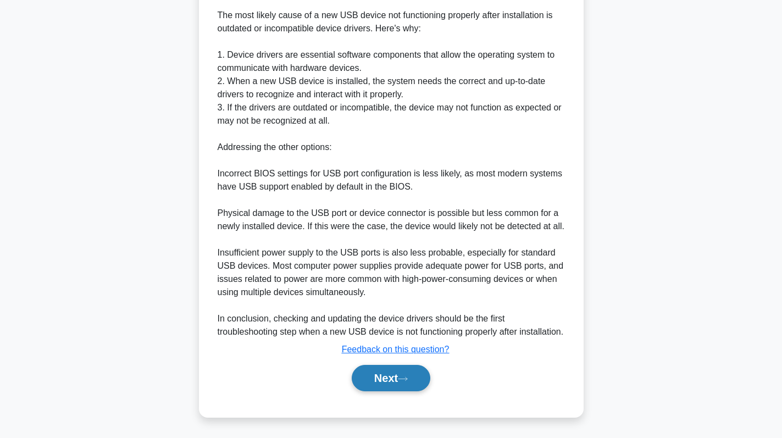
click at [395, 372] on button "Next" at bounding box center [391, 378] width 79 height 26
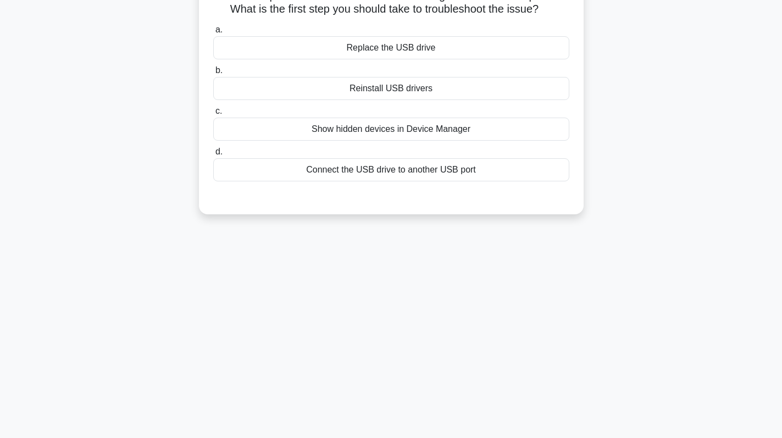
scroll to position [0, 0]
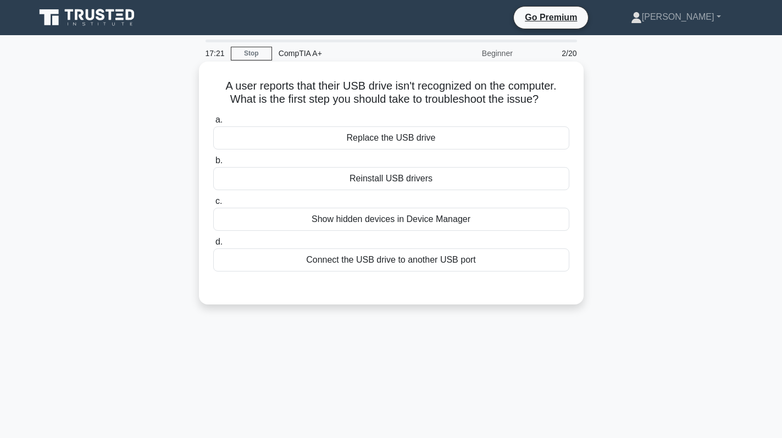
click at [448, 268] on div "Connect the USB drive to another USB port" at bounding box center [391, 260] width 356 height 23
click at [213, 246] on input "d. Connect the USB drive to another USB port" at bounding box center [213, 242] width 0 height 7
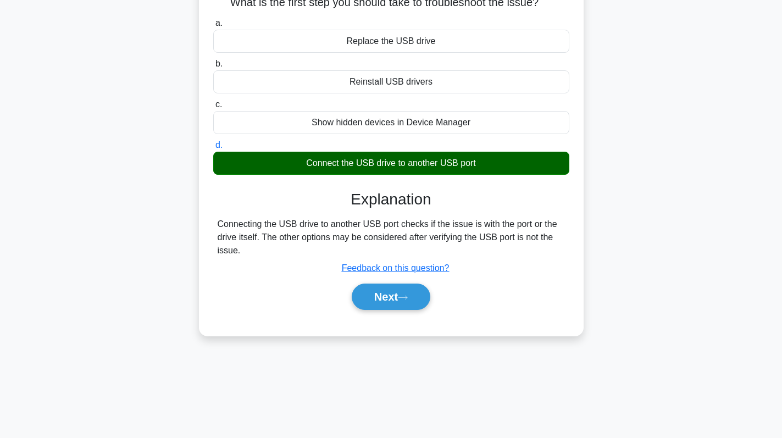
scroll to position [156, 0]
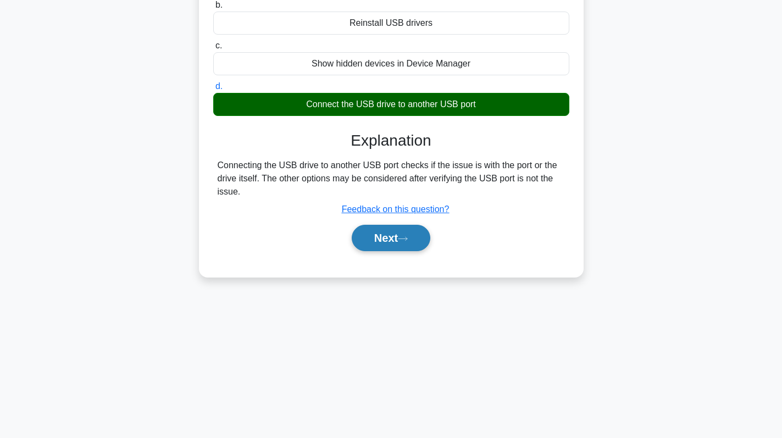
click at [383, 232] on button "Next" at bounding box center [391, 238] width 79 height 26
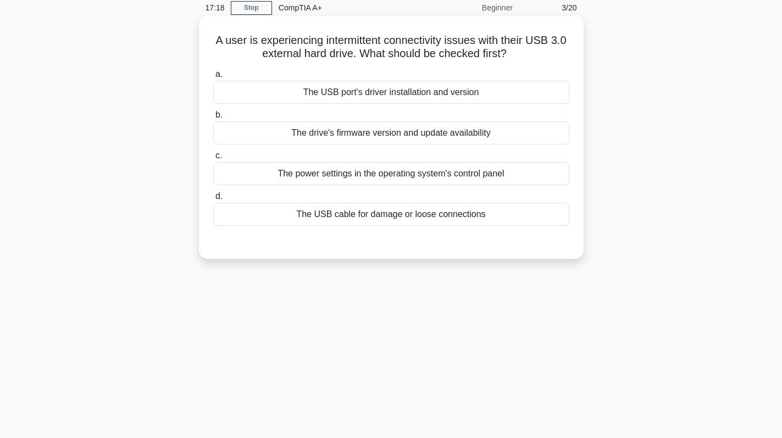
scroll to position [0, 0]
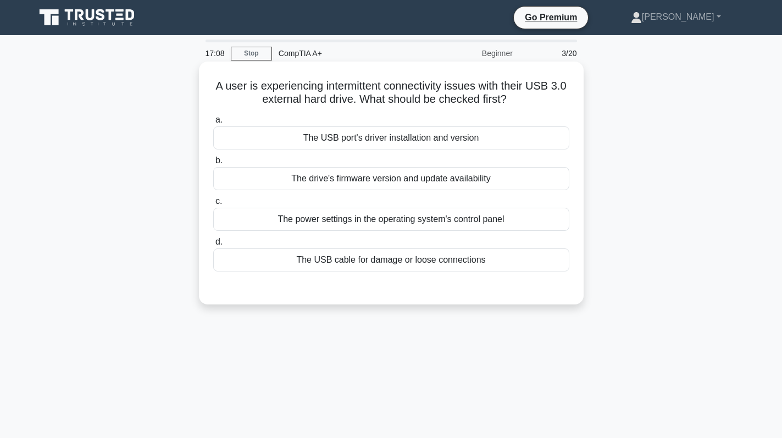
click at [503, 139] on div "The USB port's driver installation and version" at bounding box center [391, 137] width 356 height 23
click at [213, 124] on input "a. The USB port's driver installation and version" at bounding box center [213, 120] width 0 height 7
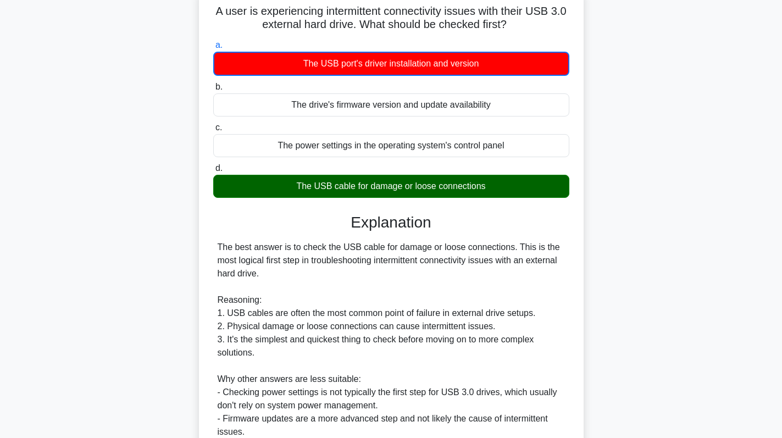
scroll to position [202, 0]
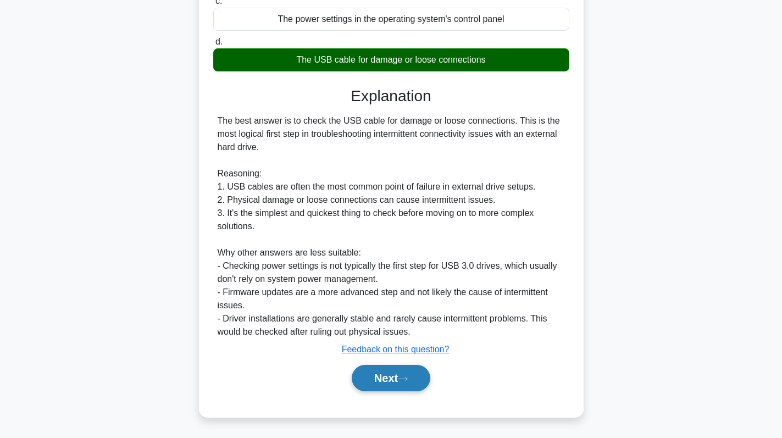
click at [390, 378] on button "Next" at bounding box center [391, 378] width 79 height 26
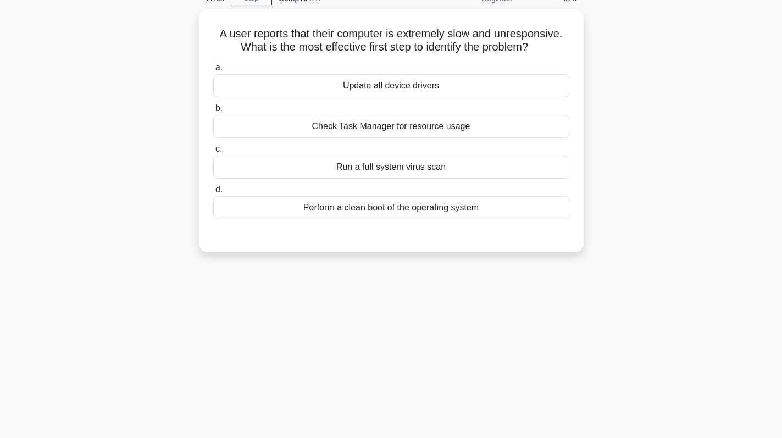
scroll to position [0, 0]
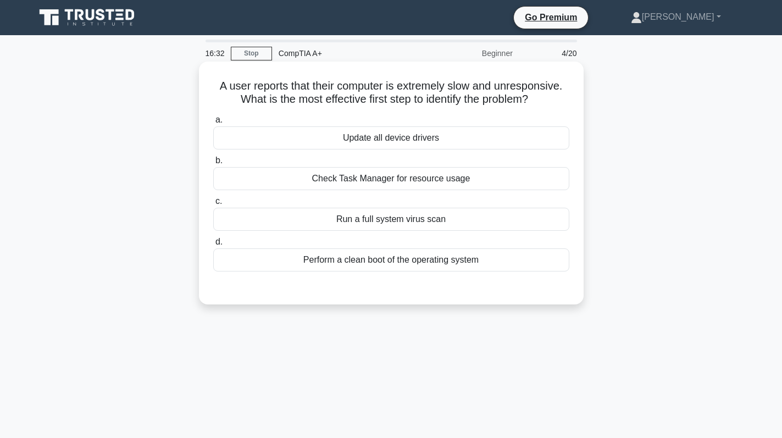
click at [468, 184] on div "Check Task Manager for resource usage" at bounding box center [391, 178] width 356 height 23
click at [213, 164] on input "b. Check Task Manager for resource usage" at bounding box center [213, 160] width 0 height 7
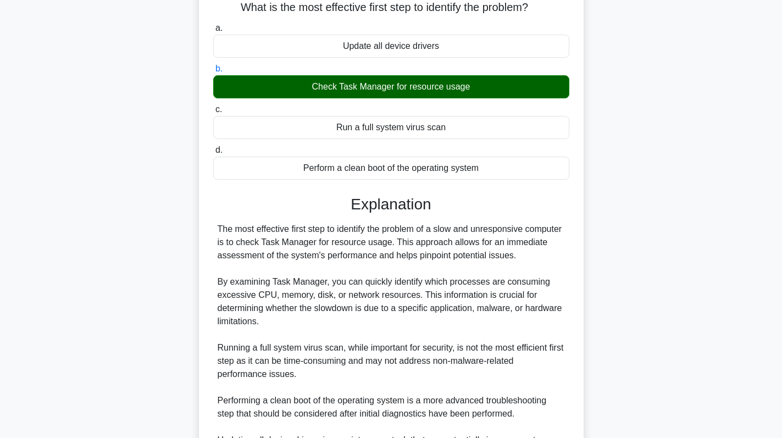
scroll to position [267, 0]
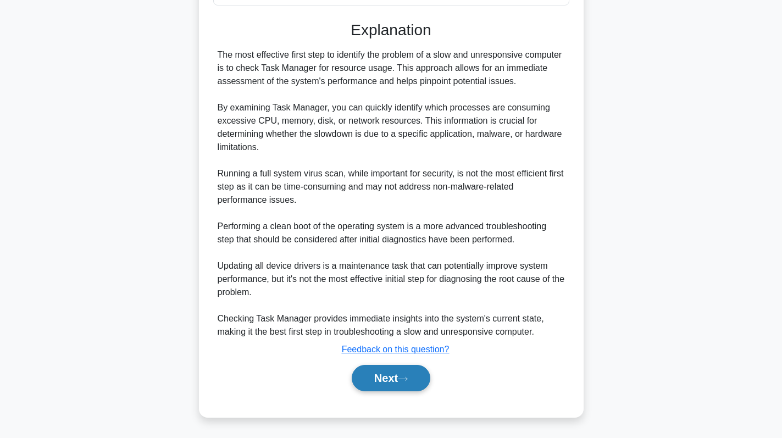
click at [378, 376] on button "Next" at bounding box center [391, 378] width 79 height 26
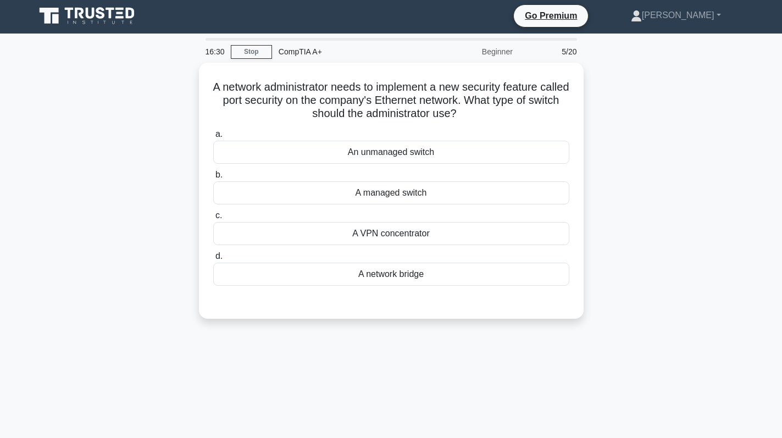
scroll to position [0, 0]
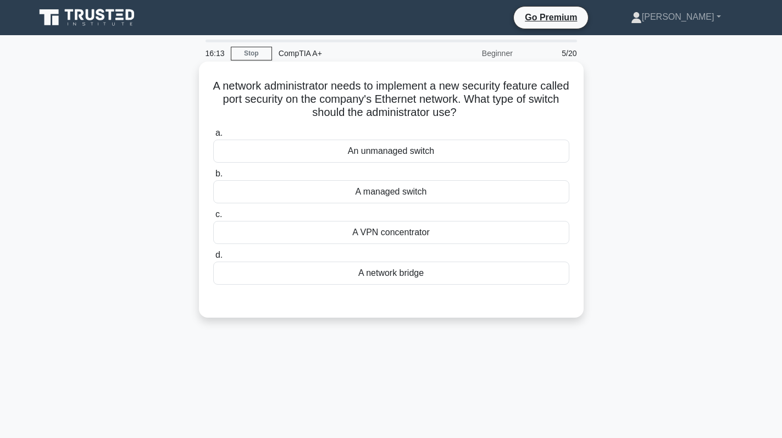
click at [489, 192] on div "A managed switch" at bounding box center [391, 191] width 356 height 23
click at [213, 178] on input "b. A managed switch" at bounding box center [213, 173] width 0 height 7
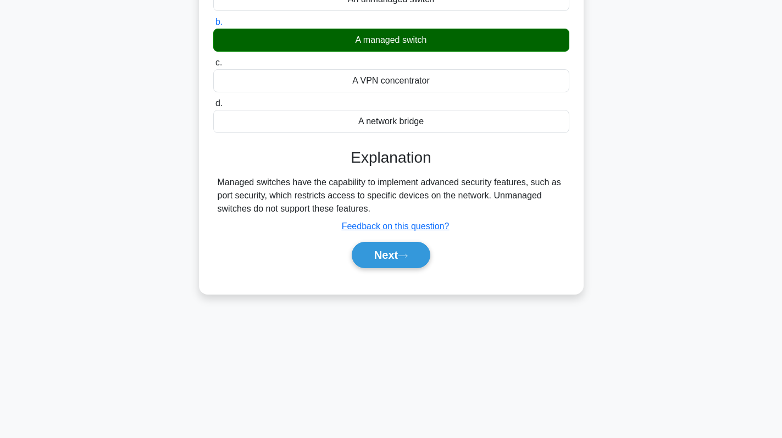
scroll to position [156, 0]
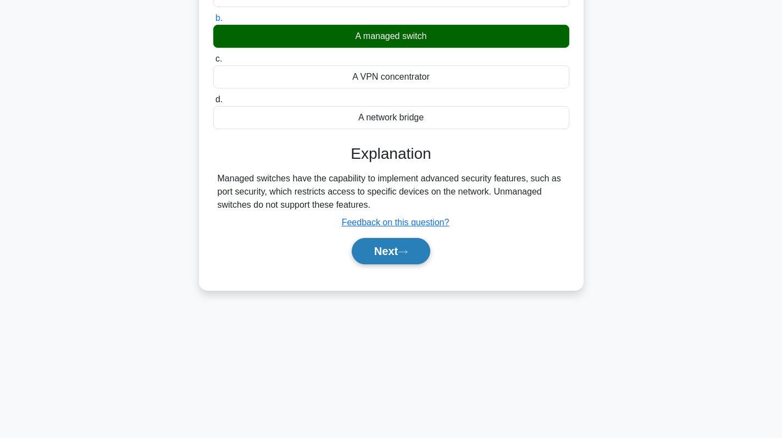
click at [390, 257] on button "Next" at bounding box center [391, 251] width 79 height 26
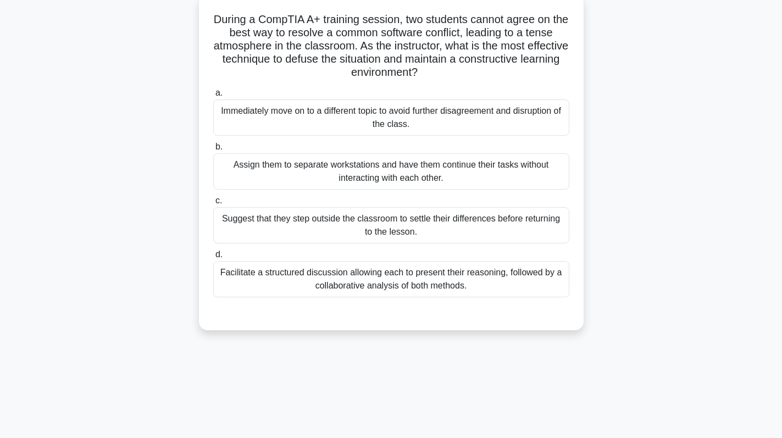
scroll to position [0, 0]
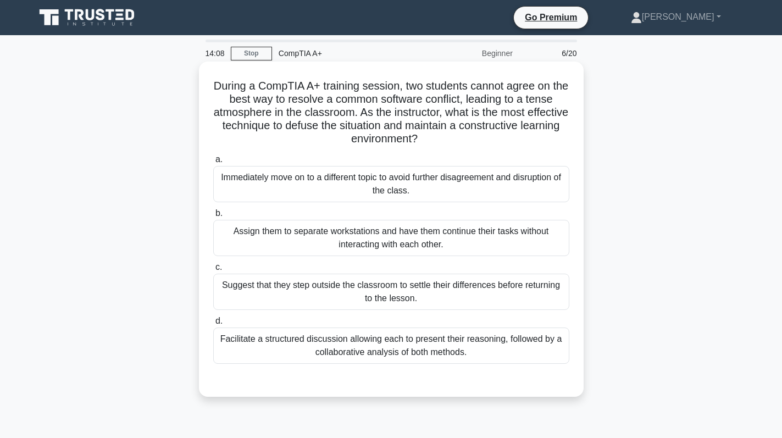
click at [361, 354] on div "Facilitate a structured discussion allowing each to present their reasoning, fo…" at bounding box center [391, 346] width 356 height 36
click at [213, 325] on input "d. Facilitate a structured discussion allowing each to present their reasoning,…" at bounding box center [213, 321] width 0 height 7
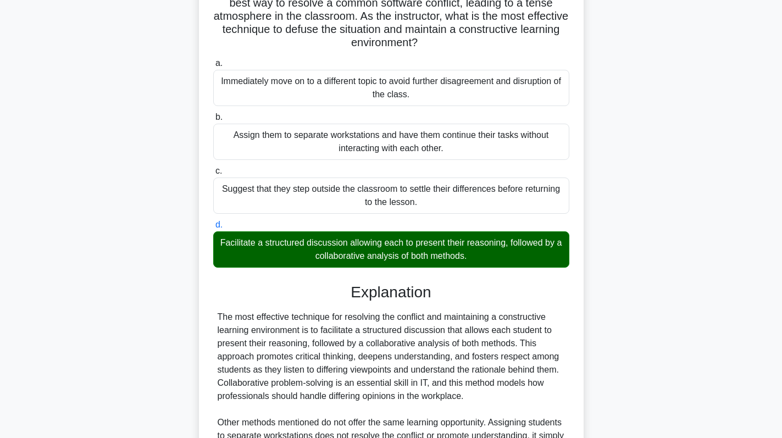
scroll to position [267, 0]
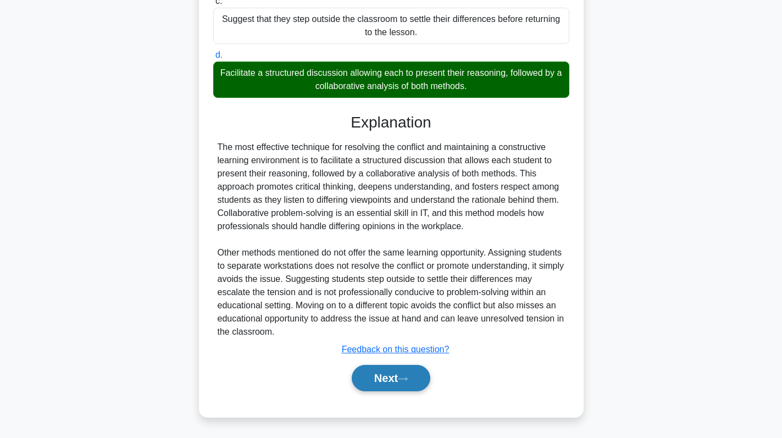
click at [388, 377] on button "Next" at bounding box center [391, 378] width 79 height 26
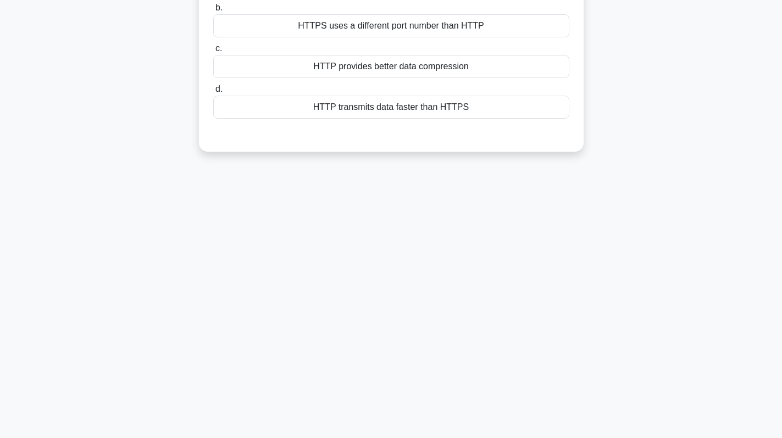
scroll to position [0, 0]
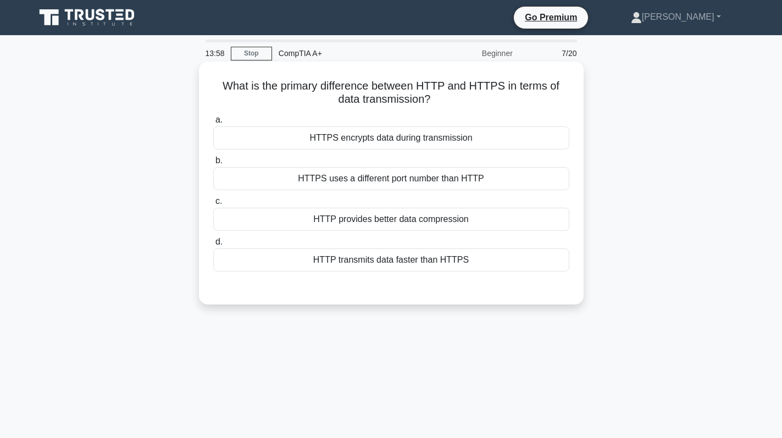
click at [486, 136] on div "HTTPS encrypts data during transmission" at bounding box center [391, 137] width 356 height 23
click at [213, 124] on input "a. HTTPS encrypts data during transmission" at bounding box center [213, 120] width 0 height 7
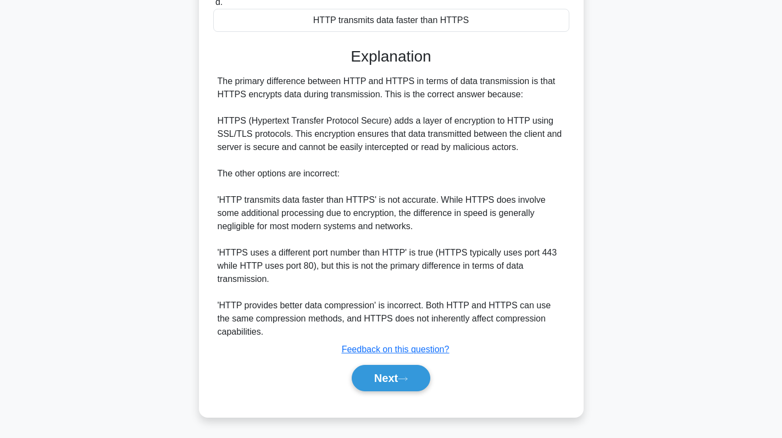
scroll to position [240, 0]
click at [395, 378] on button "Next" at bounding box center [391, 378] width 79 height 26
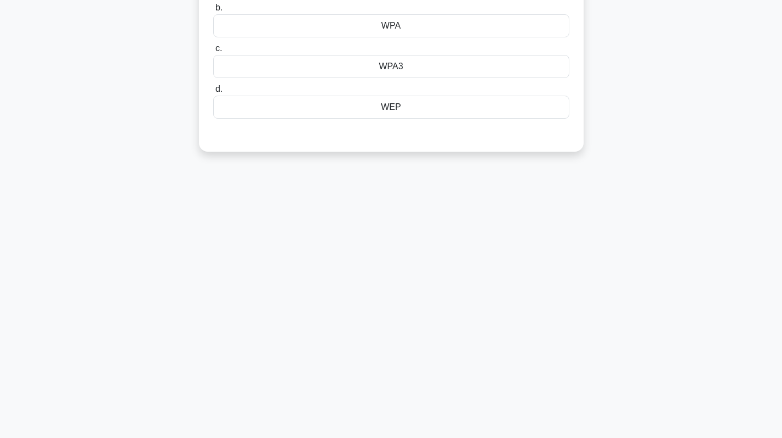
scroll to position [0, 0]
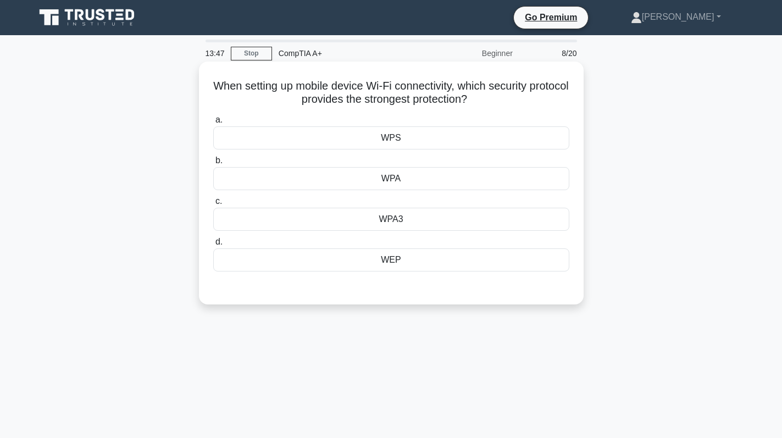
click at [392, 214] on div "WPA3" at bounding box center [391, 219] width 356 height 23
click at [213, 205] on input "c. WPA3" at bounding box center [213, 201] width 0 height 7
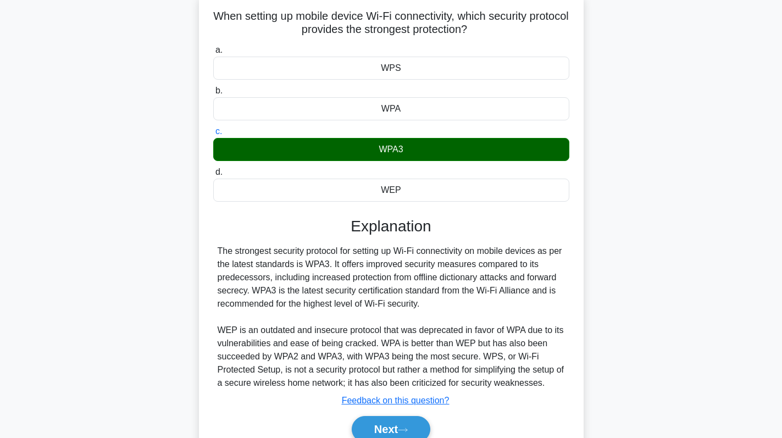
scroll to position [156, 0]
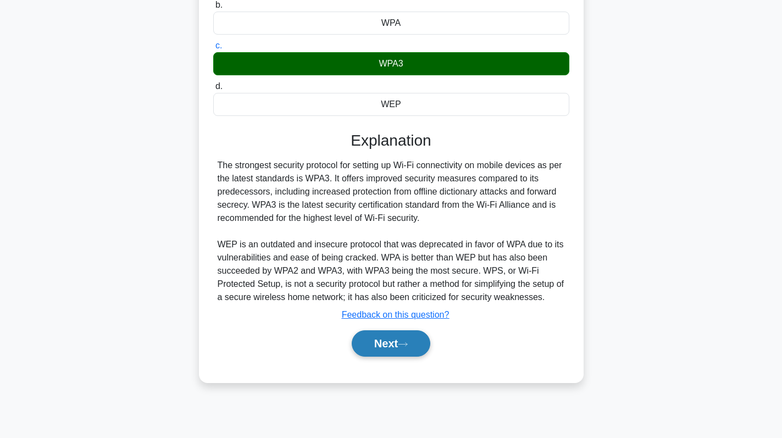
click at [405, 351] on button "Next" at bounding box center [391, 343] width 79 height 26
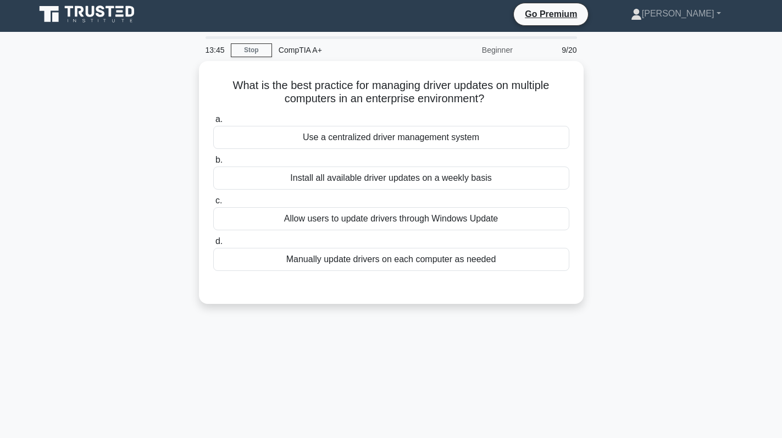
scroll to position [0, 0]
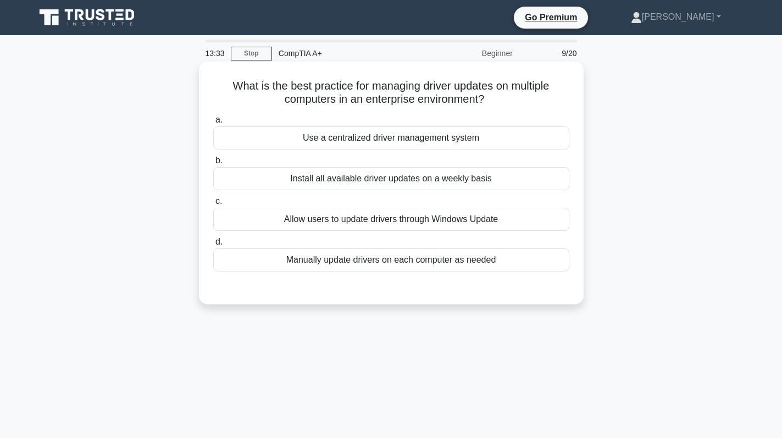
click at [517, 140] on div "Use a centralized driver management system" at bounding box center [391, 137] width 356 height 23
click at [213, 124] on input "a. Use a centralized driver management system" at bounding box center [213, 120] width 0 height 7
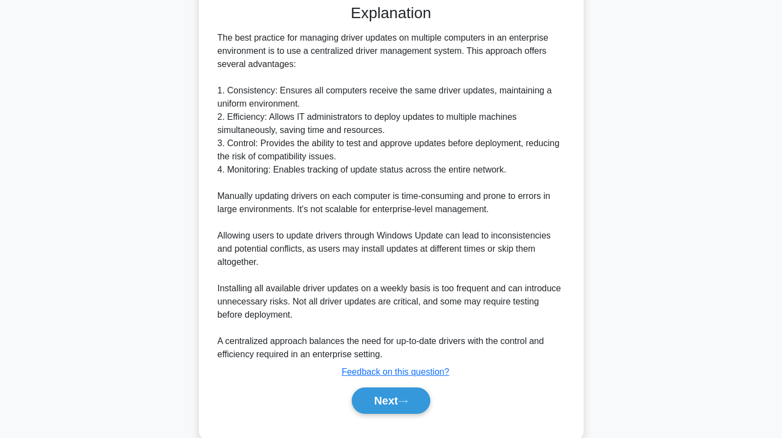
scroll to position [306, 0]
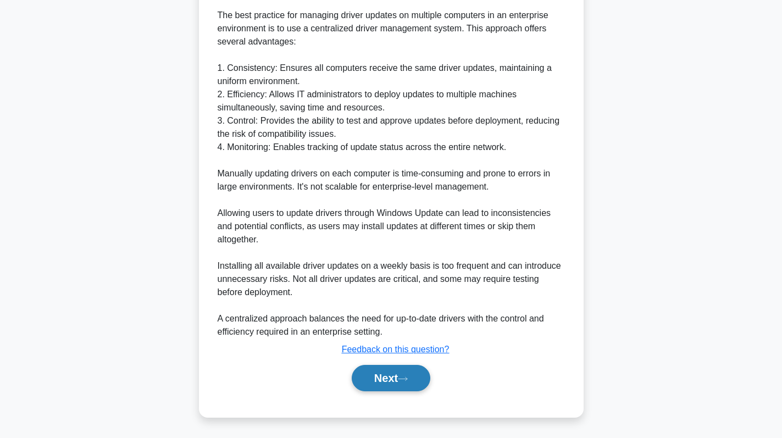
click at [379, 376] on button "Next" at bounding box center [391, 378] width 79 height 26
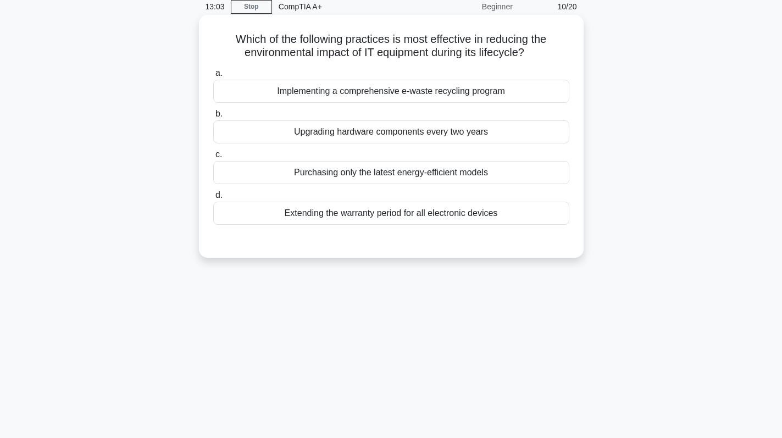
scroll to position [0, 0]
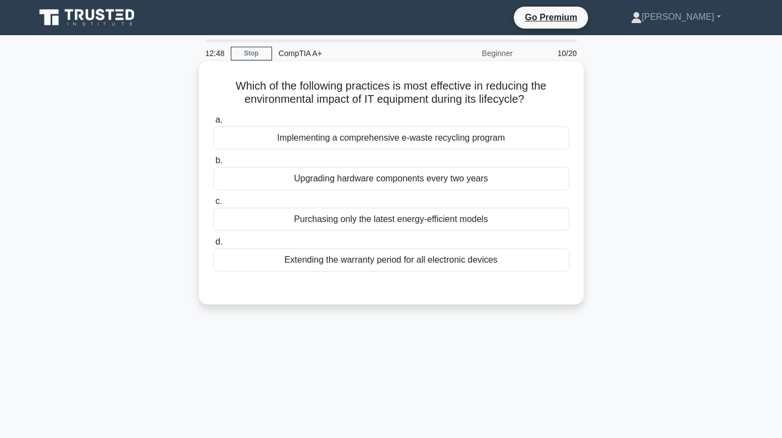
click at [500, 140] on div "Implementing a comprehensive e-waste recycling program" at bounding box center [391, 137] width 356 height 23
click at [213, 124] on input "a. Implementing a comprehensive e-waste recycling program" at bounding box center [213, 120] width 0 height 7
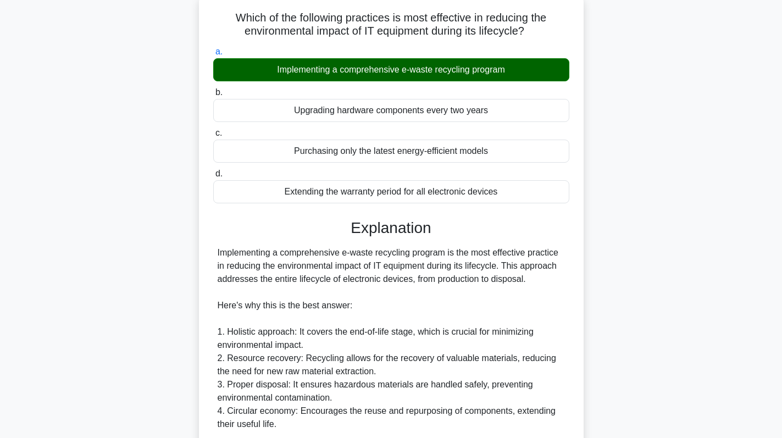
scroll to position [319, 0]
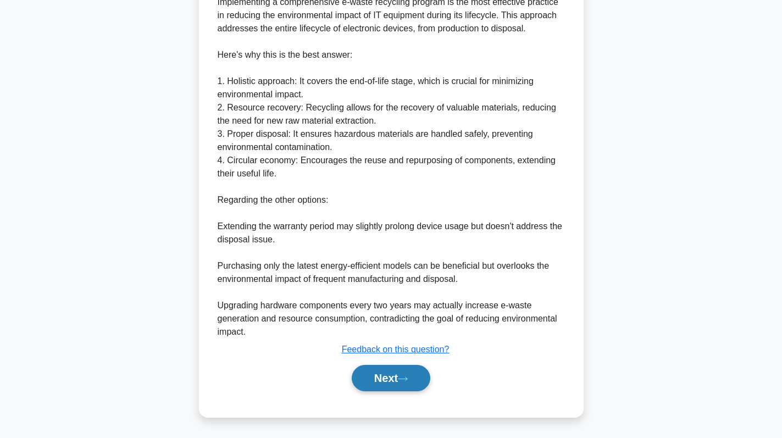
click at [379, 372] on button "Next" at bounding box center [391, 378] width 79 height 26
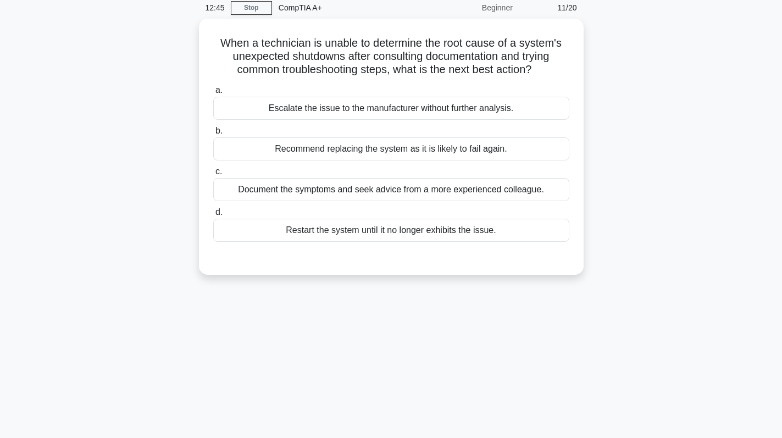
scroll to position [0, 0]
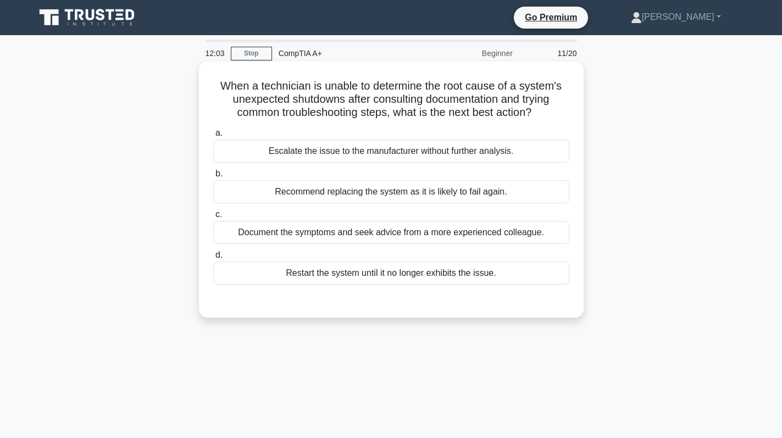
click at [398, 227] on div "Document the symptoms and seek advice from a more experienced colleague." at bounding box center [391, 232] width 356 height 23
click at [213, 218] on input "c. Document the symptoms and seek advice from a more experienced colleague." at bounding box center [213, 214] width 0 height 7
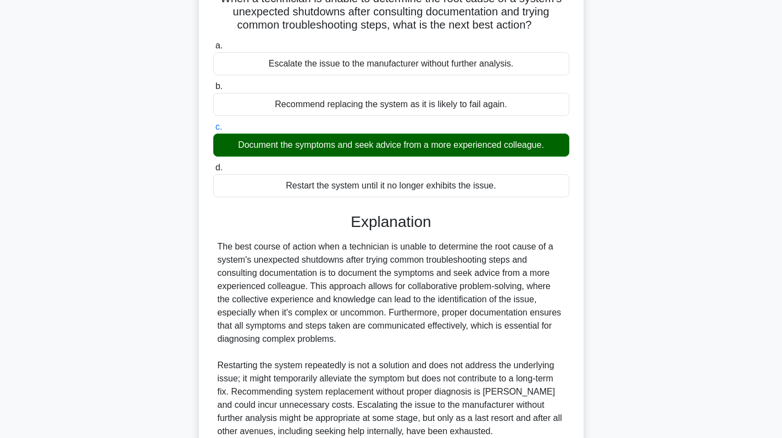
scroll to position [188, 0]
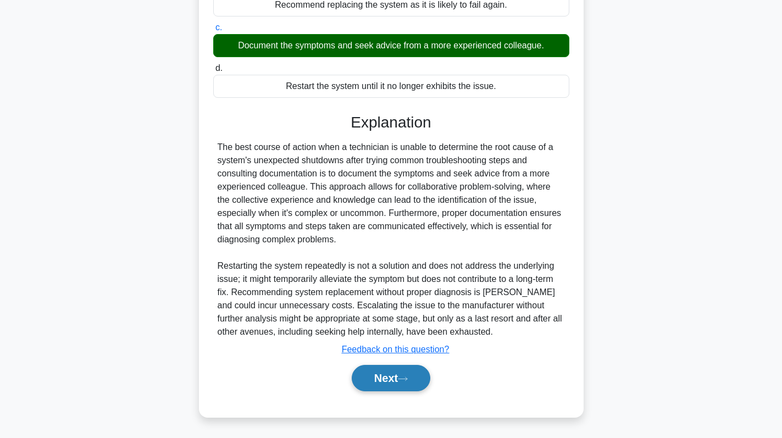
click at [393, 379] on button "Next" at bounding box center [391, 378] width 79 height 26
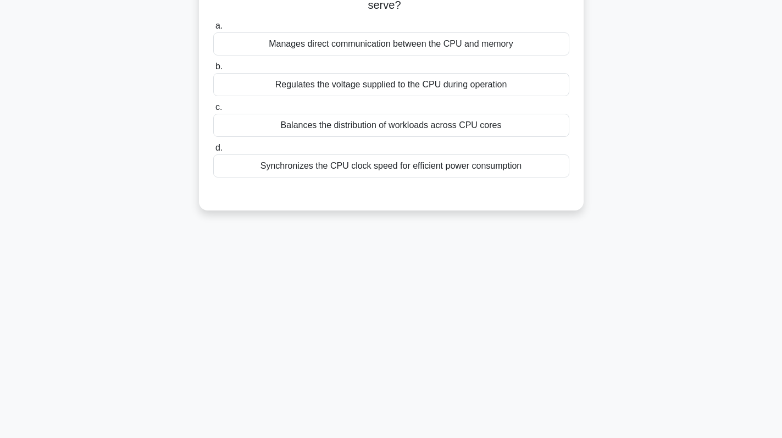
scroll to position [0, 0]
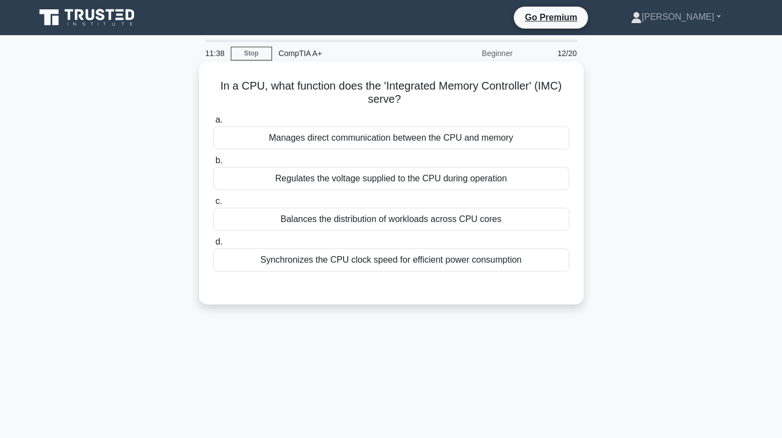
click at [410, 133] on div "Manages direct communication between the CPU and memory" at bounding box center [391, 137] width 356 height 23
click at [213, 124] on input "a. Manages direct communication between the CPU and memory" at bounding box center [213, 120] width 0 height 7
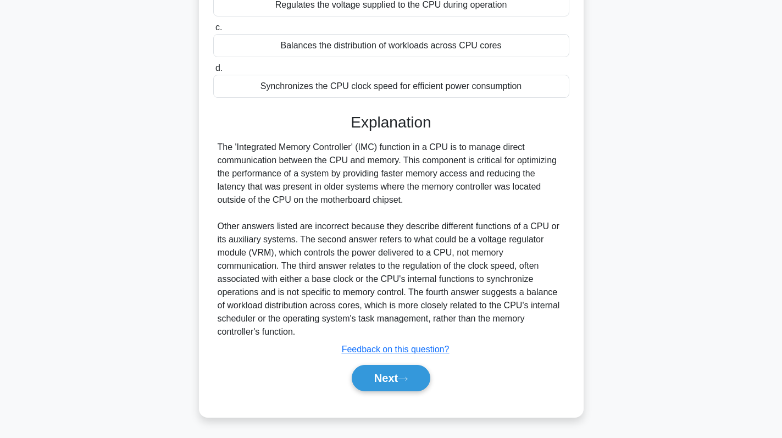
scroll to position [174, 0]
click at [383, 368] on button "Next" at bounding box center [391, 378] width 79 height 26
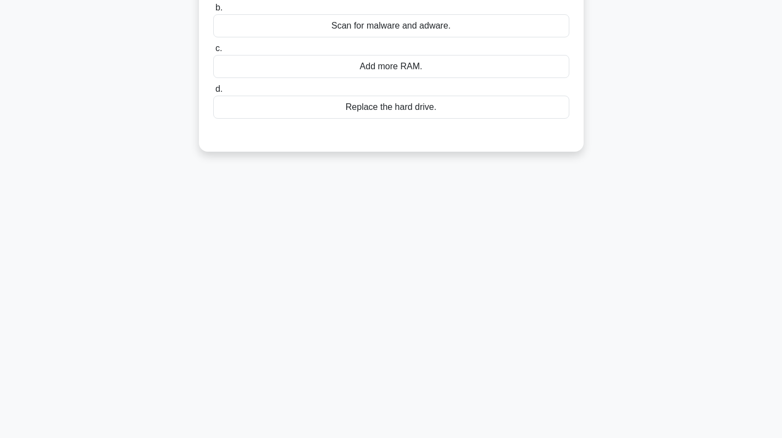
scroll to position [0, 0]
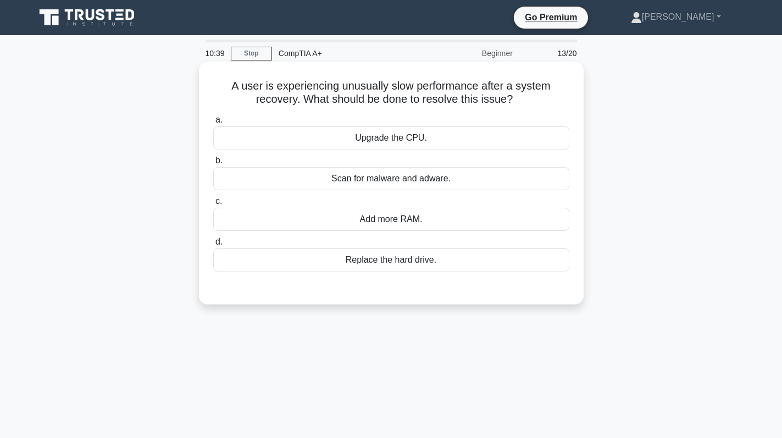
click at [421, 175] on div "Scan for malware and adware." at bounding box center [391, 178] width 356 height 23
click at [213, 164] on input "b. Scan for malware and adware." at bounding box center [213, 160] width 0 height 7
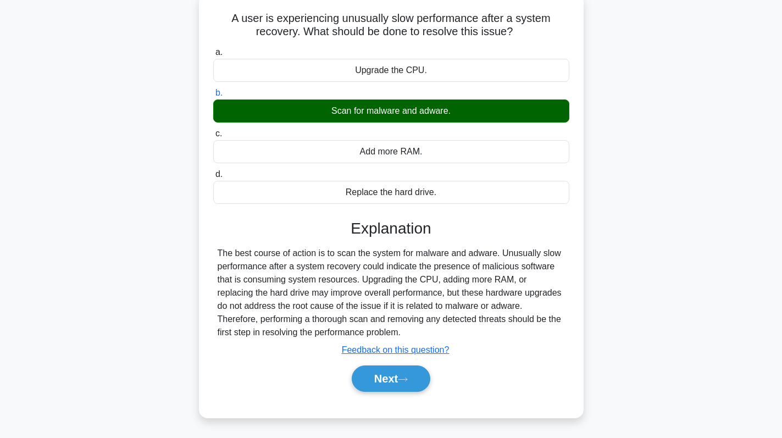
scroll to position [156, 0]
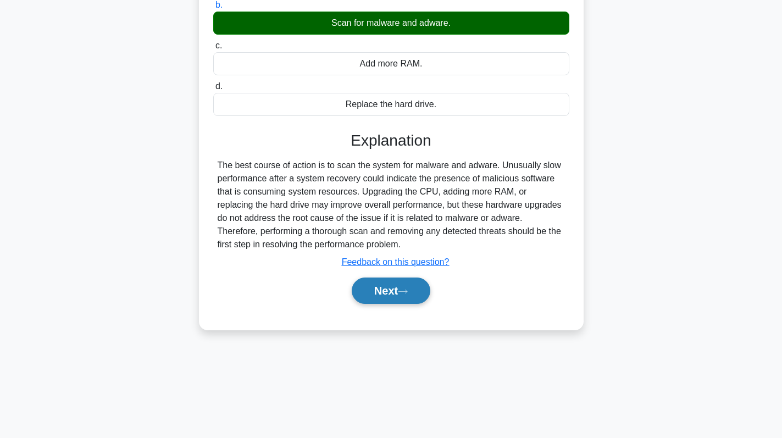
click at [381, 293] on button "Next" at bounding box center [391, 291] width 79 height 26
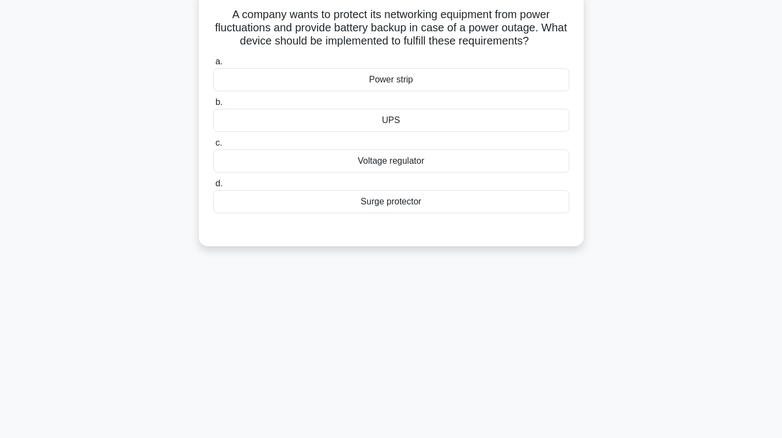
scroll to position [0, 0]
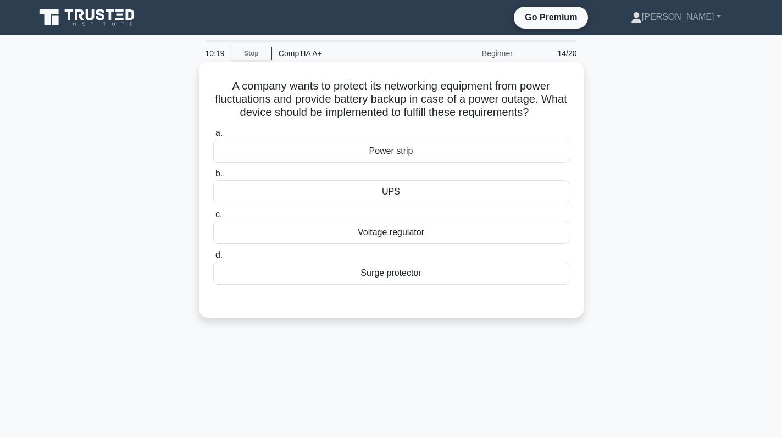
click at [446, 279] on div "Surge protector" at bounding box center [391, 273] width 356 height 23
click at [213, 259] on input "d. Surge protector" at bounding box center [213, 255] width 0 height 7
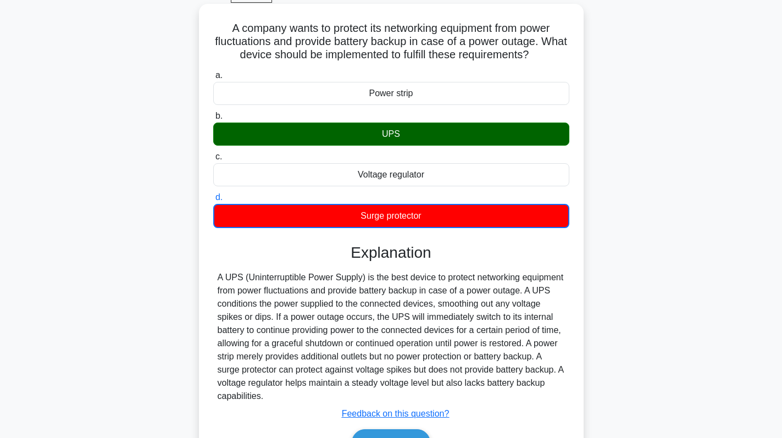
scroll to position [156, 0]
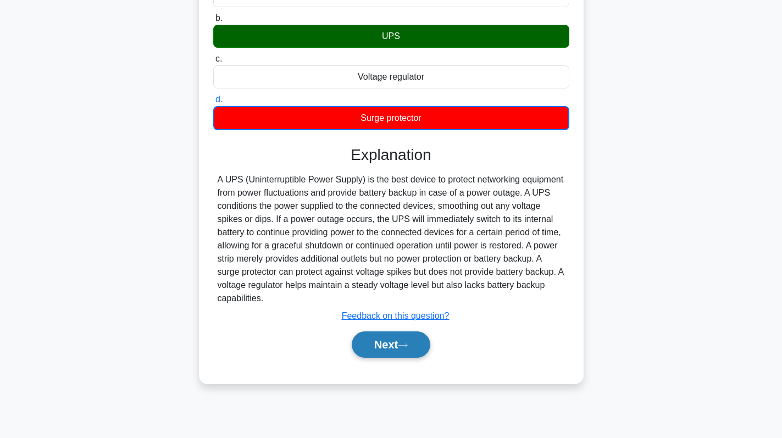
click at [396, 346] on button "Next" at bounding box center [391, 345] width 79 height 26
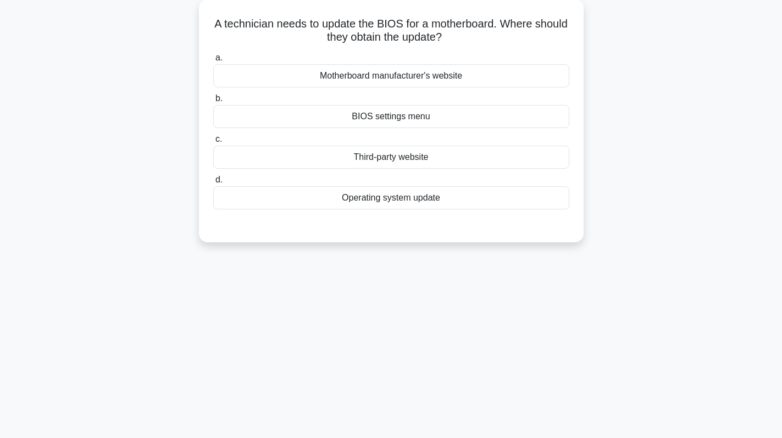
scroll to position [0, 0]
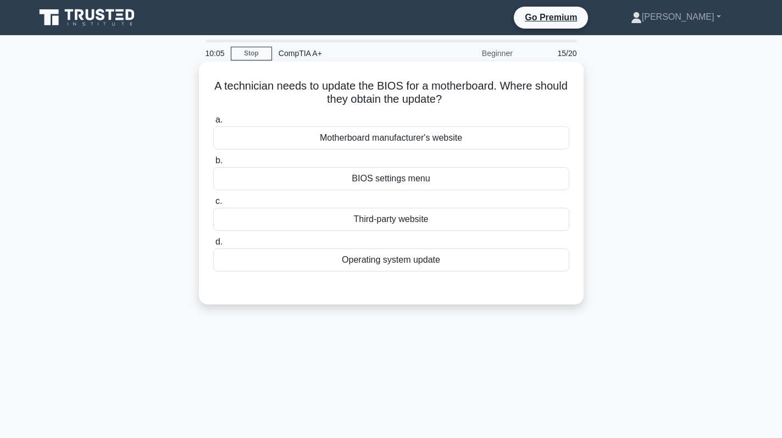
click at [514, 130] on div "Motherboard manufacturer's website" at bounding box center [391, 137] width 356 height 23
click at [213, 124] on input "a. Motherboard manufacturer's website" at bounding box center [213, 120] width 0 height 7
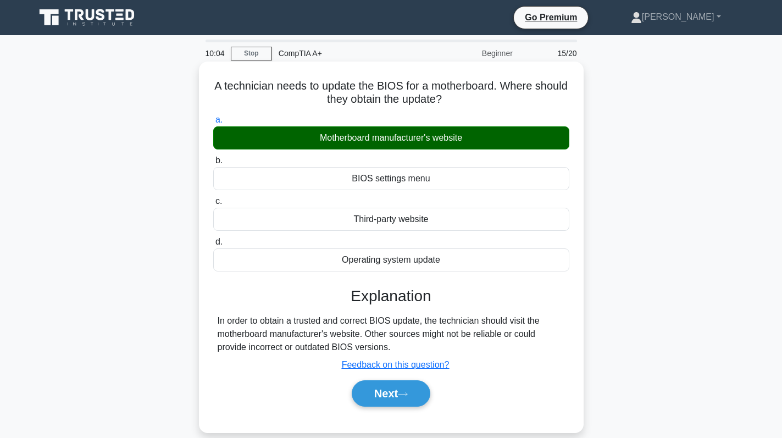
scroll to position [156, 0]
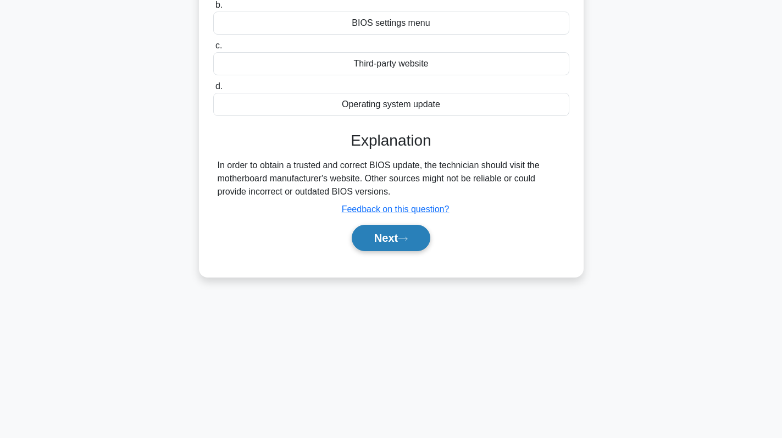
click at [396, 235] on button "Next" at bounding box center [391, 238] width 79 height 26
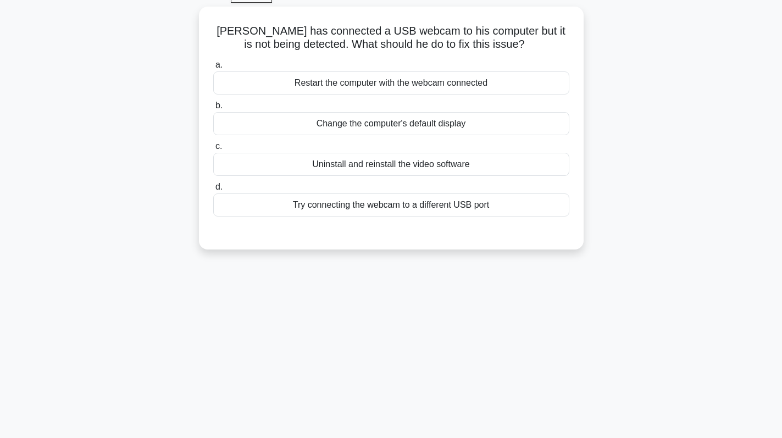
scroll to position [0, 0]
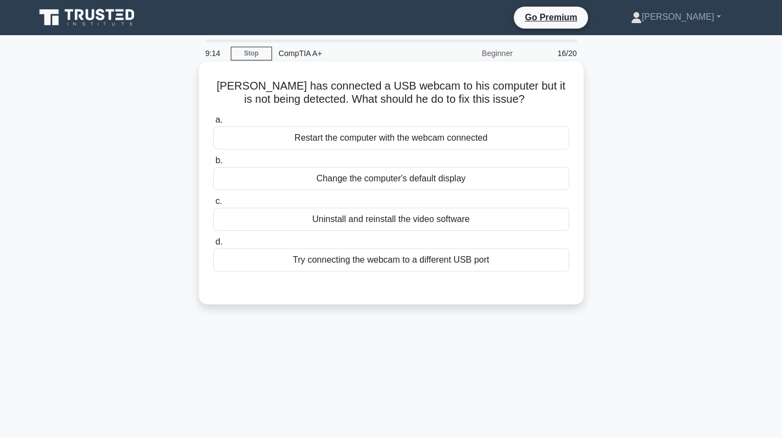
click at [358, 268] on div "Try connecting the webcam to a different USB port" at bounding box center [391, 260] width 356 height 23
click at [213, 246] on input "d. Try connecting the webcam to a different USB port" at bounding box center [213, 242] width 0 height 7
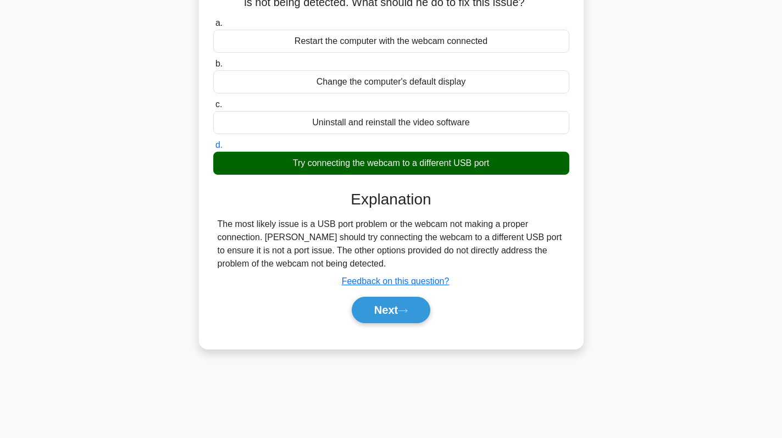
scroll to position [156, 0]
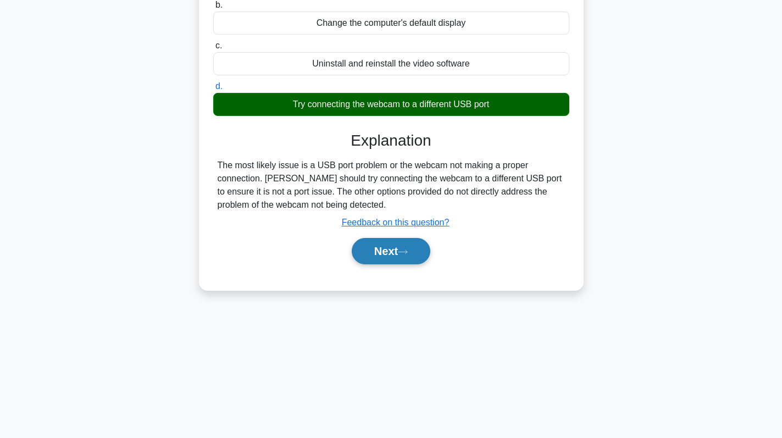
click at [374, 255] on button "Next" at bounding box center [391, 251] width 79 height 26
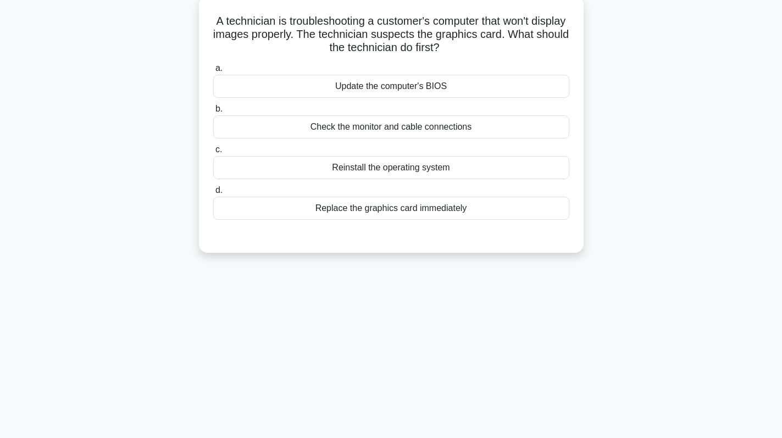
scroll to position [0, 0]
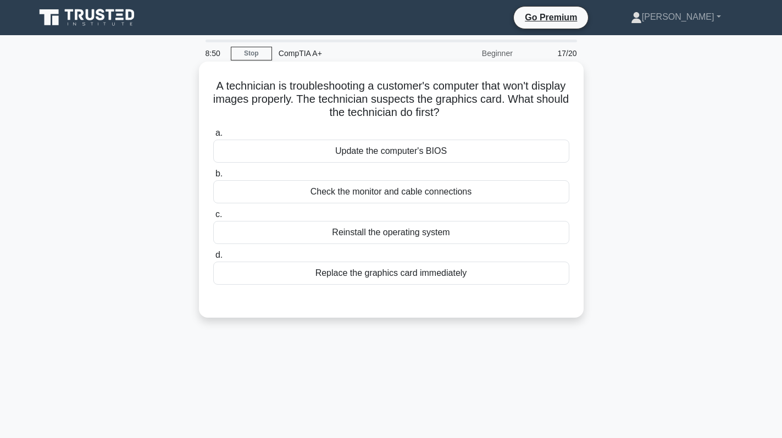
click at [424, 195] on div "Check the monitor and cable connections" at bounding box center [391, 191] width 356 height 23
click at [213, 178] on input "b. Check the monitor and cable connections" at bounding box center [213, 173] width 0 height 7
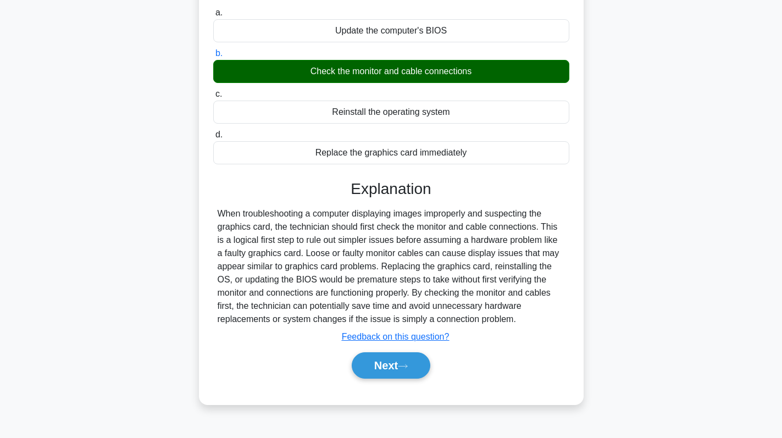
scroll to position [156, 0]
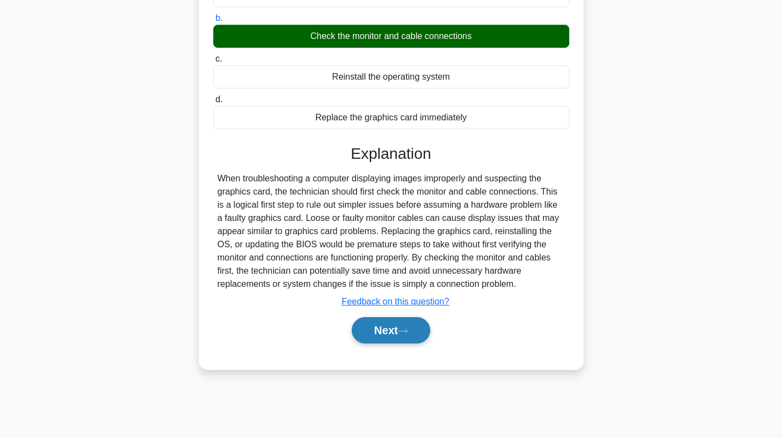
click at [398, 326] on button "Next" at bounding box center [391, 330] width 79 height 26
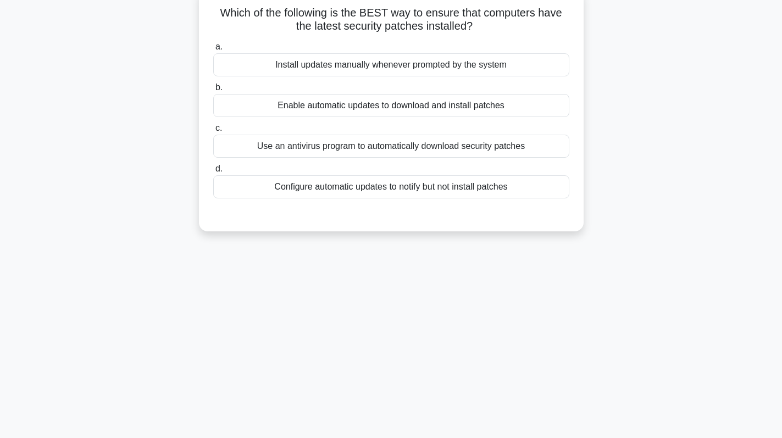
scroll to position [0, 0]
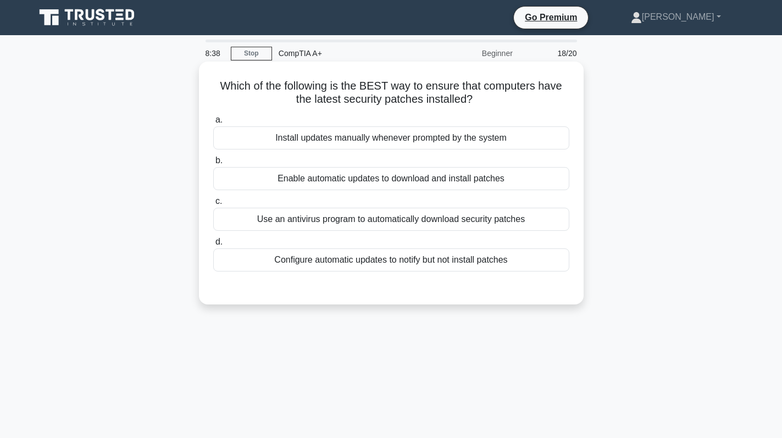
click at [507, 180] on div "Enable automatic updates to download and install patches" at bounding box center [391, 178] width 356 height 23
click at [213, 164] on input "b. Enable automatic updates to download and install patches" at bounding box center [213, 160] width 0 height 7
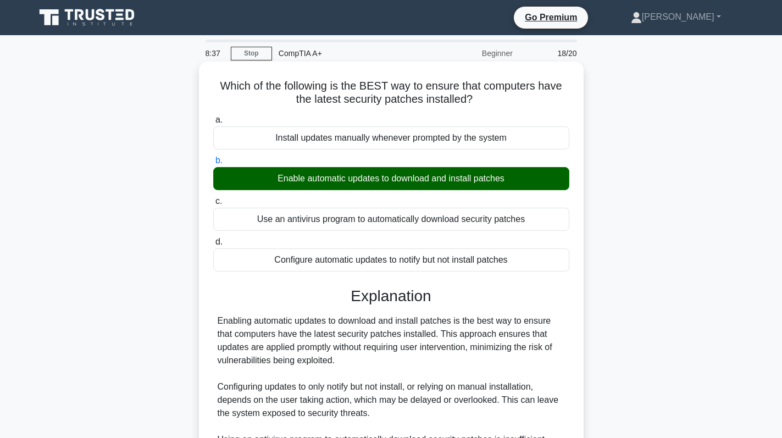
scroll to position [156, 0]
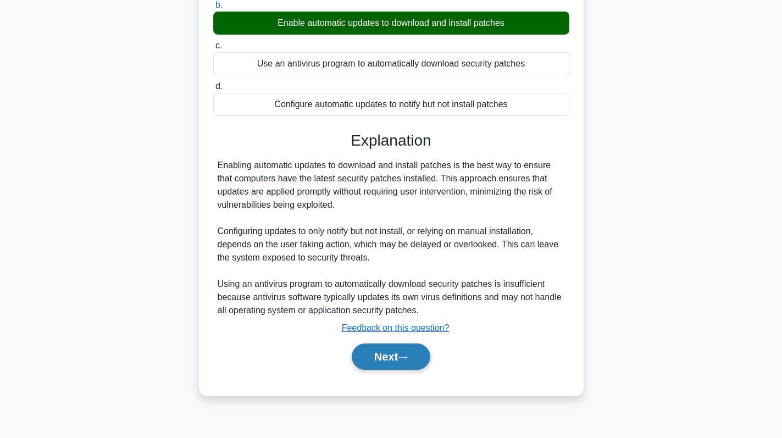
click at [400, 365] on button "Next" at bounding box center [391, 357] width 79 height 26
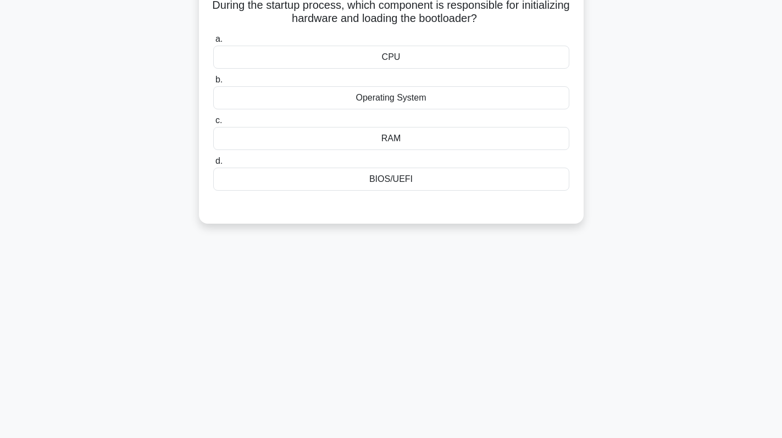
scroll to position [0, 0]
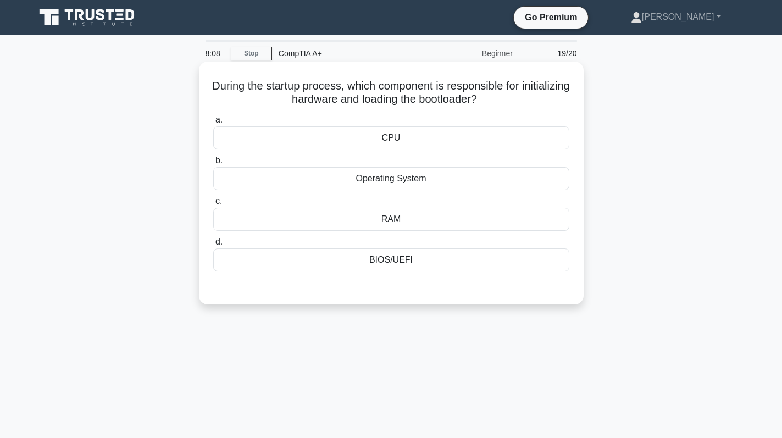
click at [445, 264] on div "BIOS/UEFI" at bounding box center [391, 260] width 356 height 23
click at [213, 246] on input "d. BIOS/[GEOGRAPHIC_DATA]" at bounding box center [213, 242] width 0 height 7
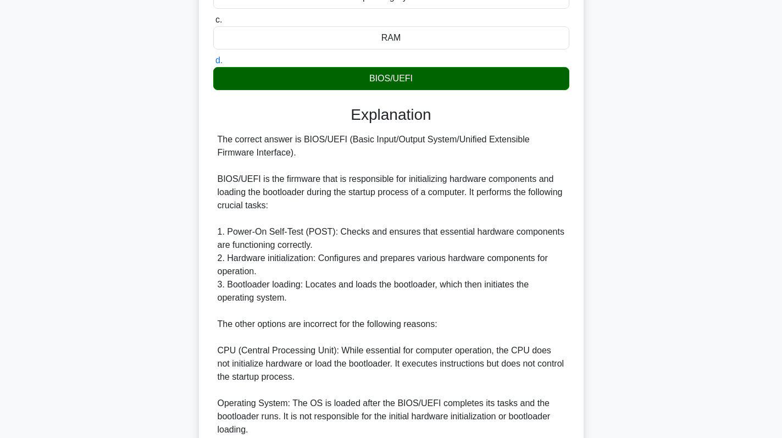
scroll to position [275, 0]
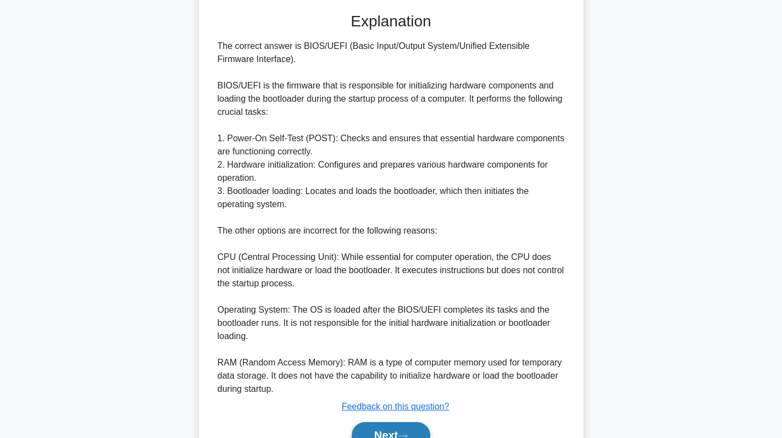
click at [392, 438] on button "Next" at bounding box center [391, 435] width 79 height 26
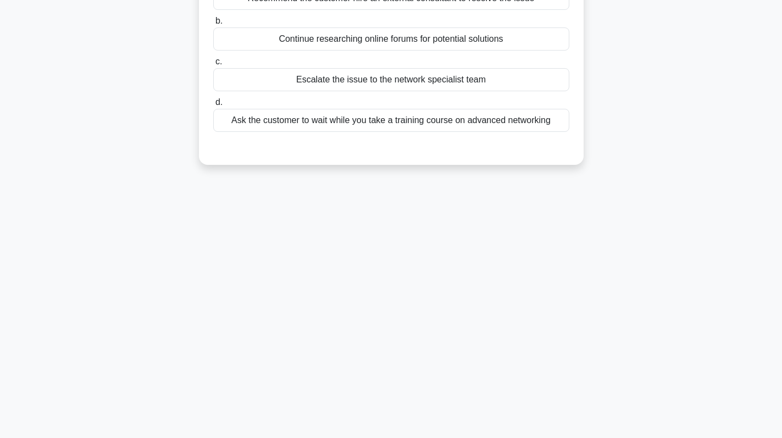
scroll to position [0, 0]
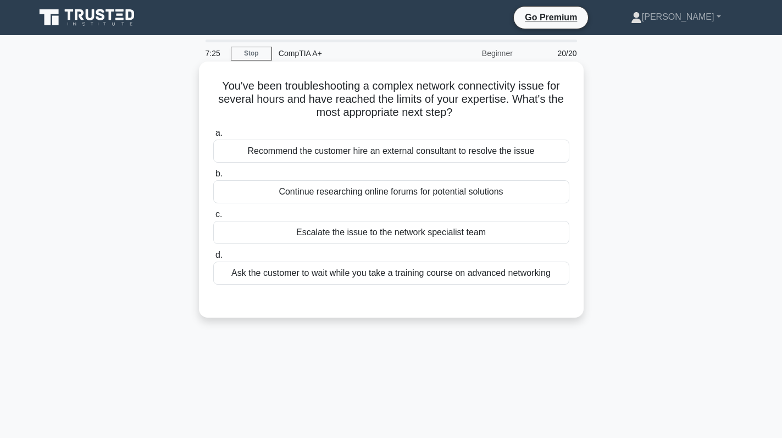
click at [340, 241] on div "Escalate the issue to the network specialist team" at bounding box center [391, 232] width 356 height 23
click at [213, 218] on input "c. Escalate the issue to the network specialist team" at bounding box center [213, 214] width 0 height 7
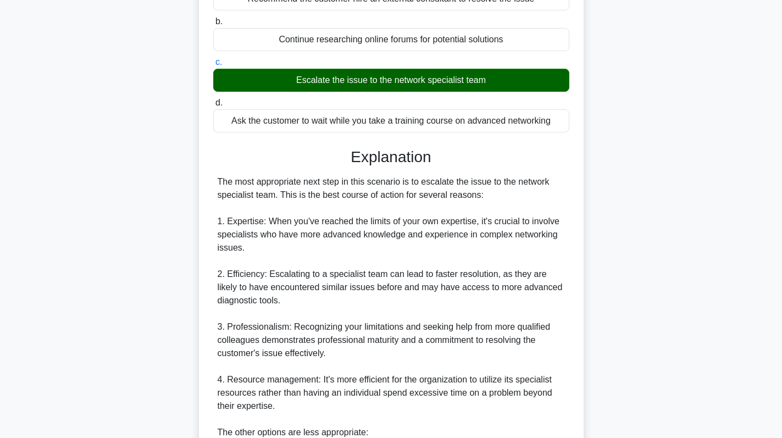
scroll to position [385, 0]
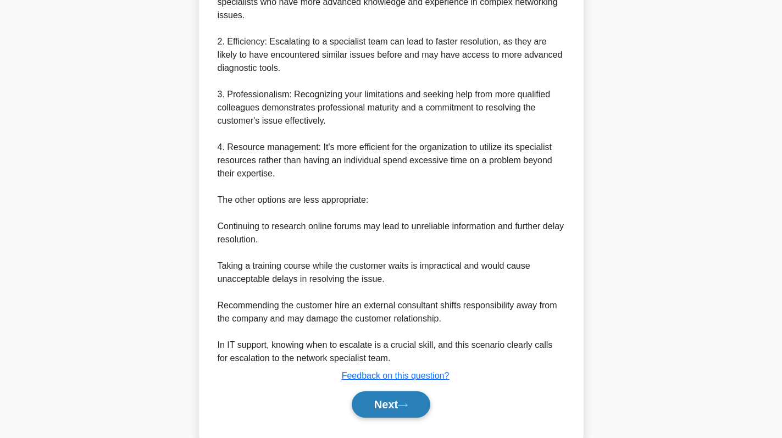
click at [382, 406] on button "Next" at bounding box center [391, 405] width 79 height 26
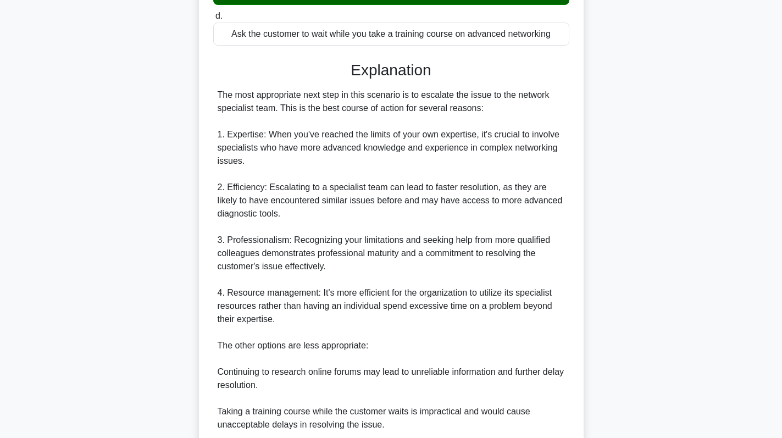
scroll to position [275, 0]
